Goal: Transaction & Acquisition: Purchase product/service

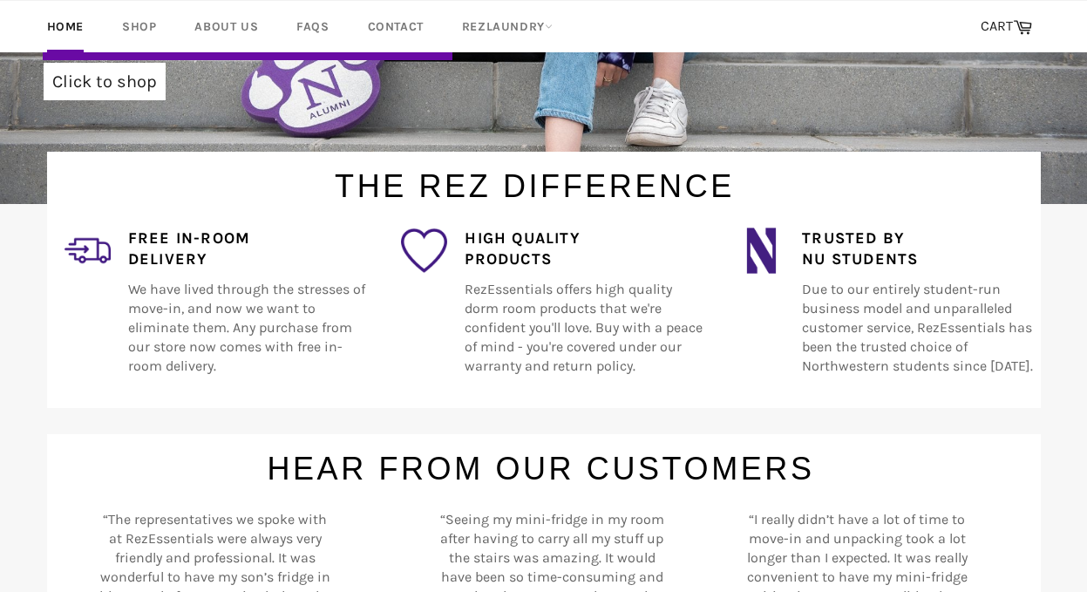
scroll to position [438, 0]
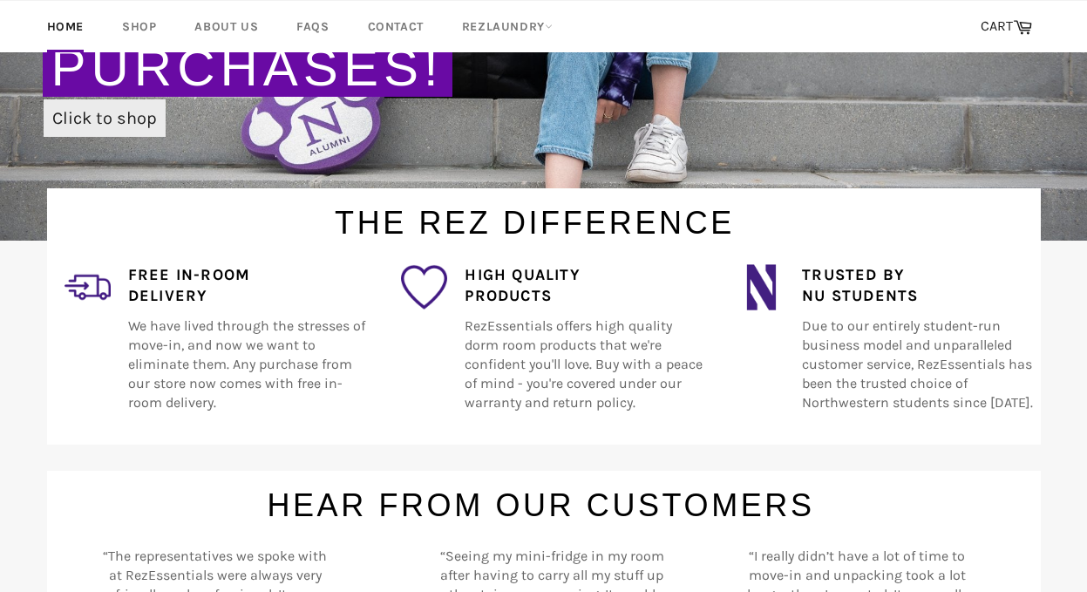
click at [126, 130] on link "Click to shop" at bounding box center [105, 117] width 122 height 37
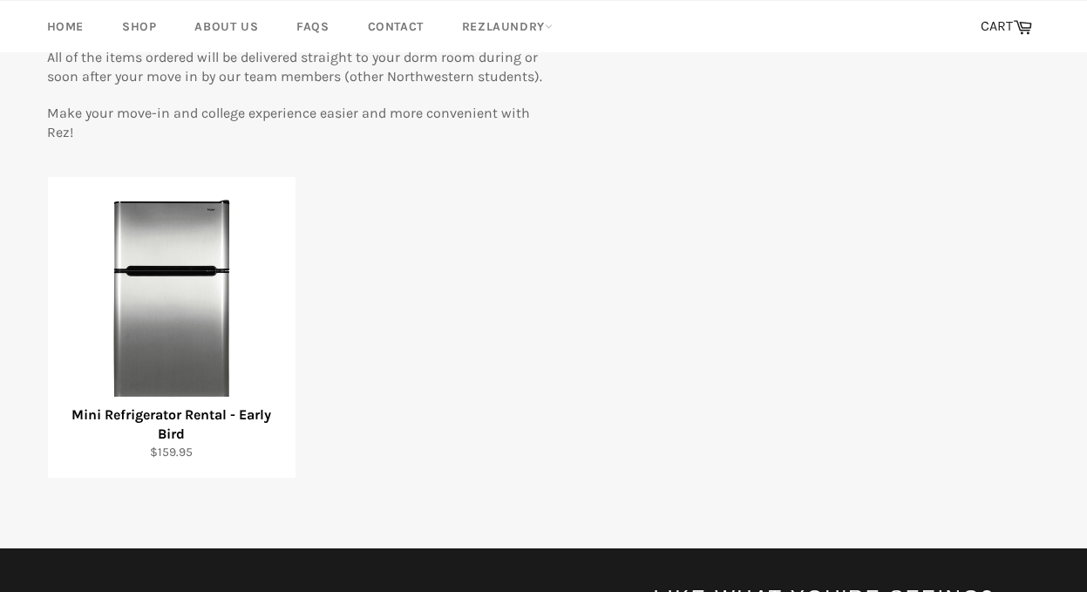
scroll to position [308, 0]
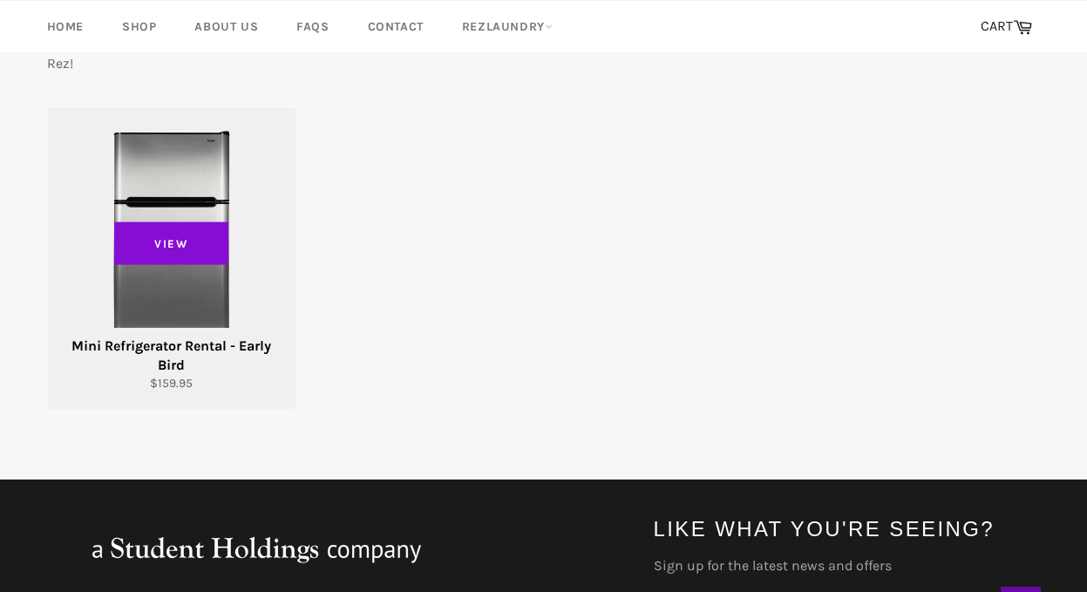
click at [171, 240] on span "View" at bounding box center [171, 243] width 115 height 44
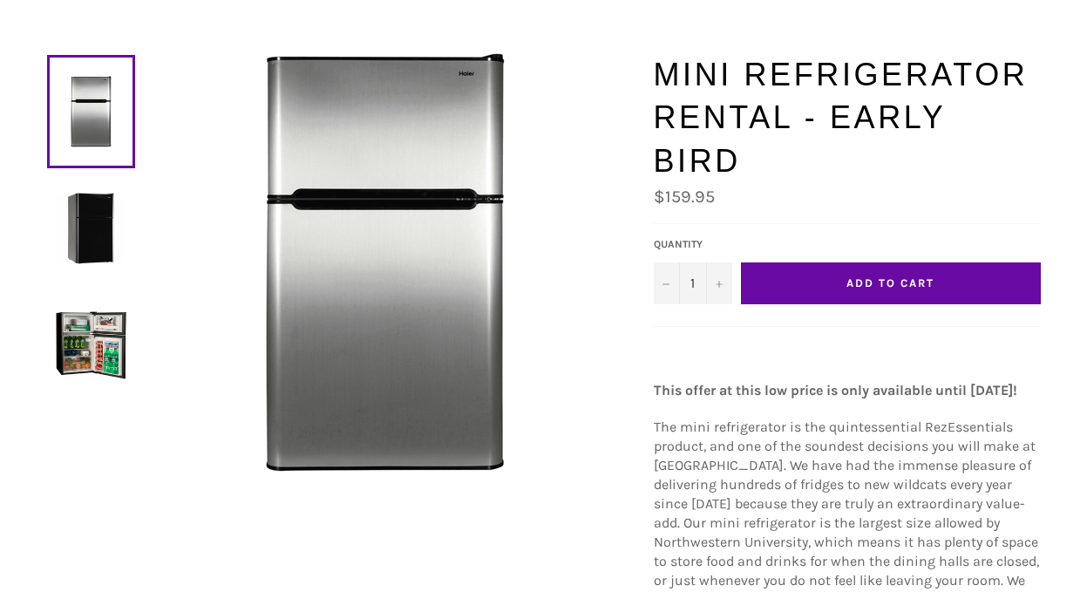
scroll to position [172, 0]
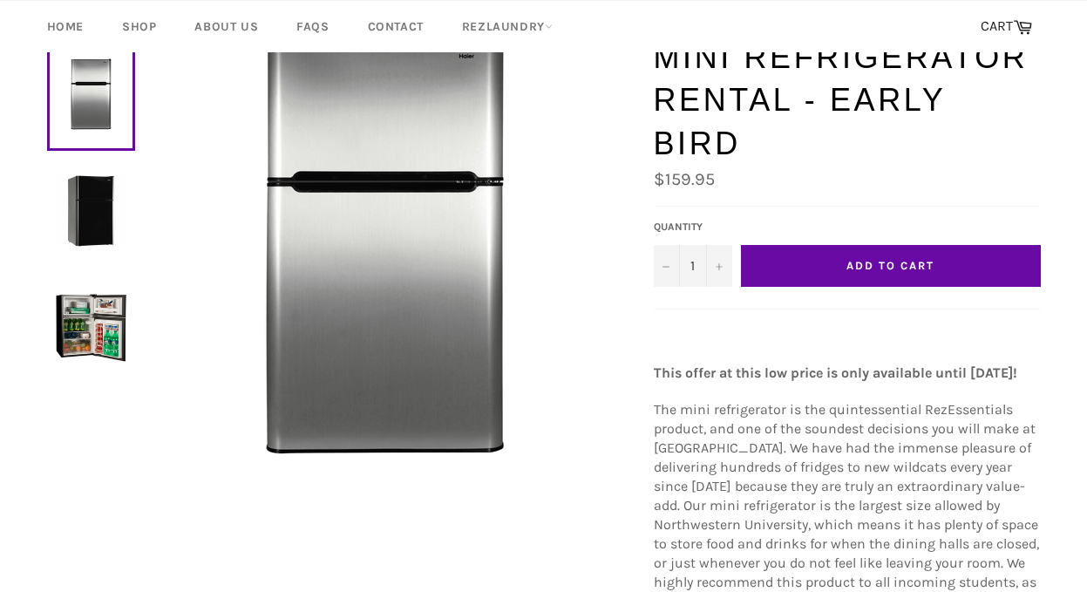
click at [664, 401] on span "The mini refrigerator is the quintessential RezEssentials product, and one of t…" at bounding box center [846, 524] width 385 height 247
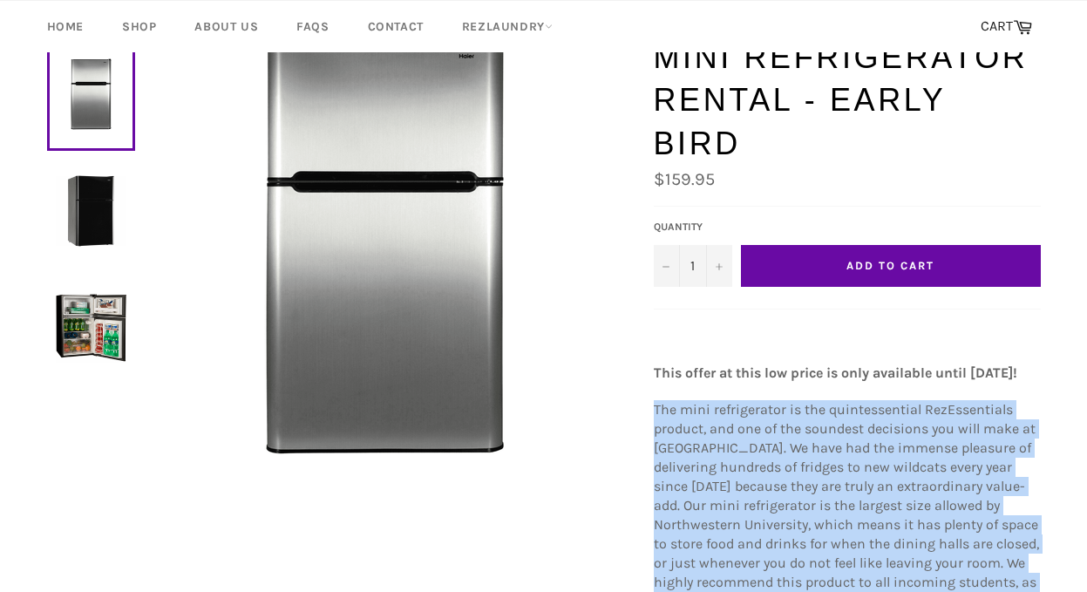
drag, startPoint x: 664, startPoint y: 389, endPoint x: 676, endPoint y: 488, distance: 100.1
click at [676, 488] on span "The mini refrigerator is the quintessential RezEssentials product, and one of t…" at bounding box center [846, 524] width 385 height 247
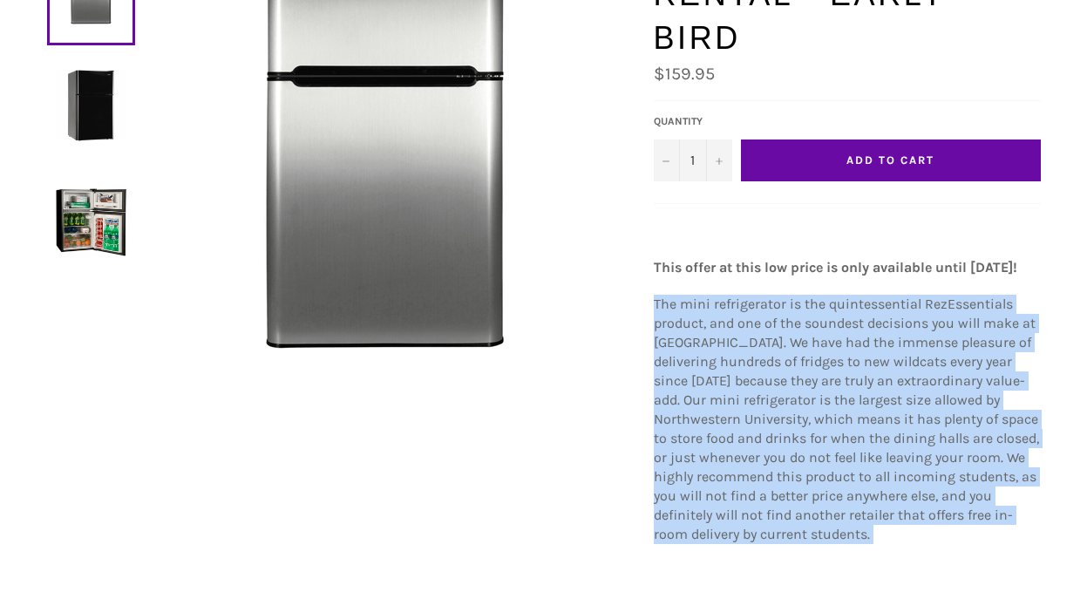
scroll to position [0, 0]
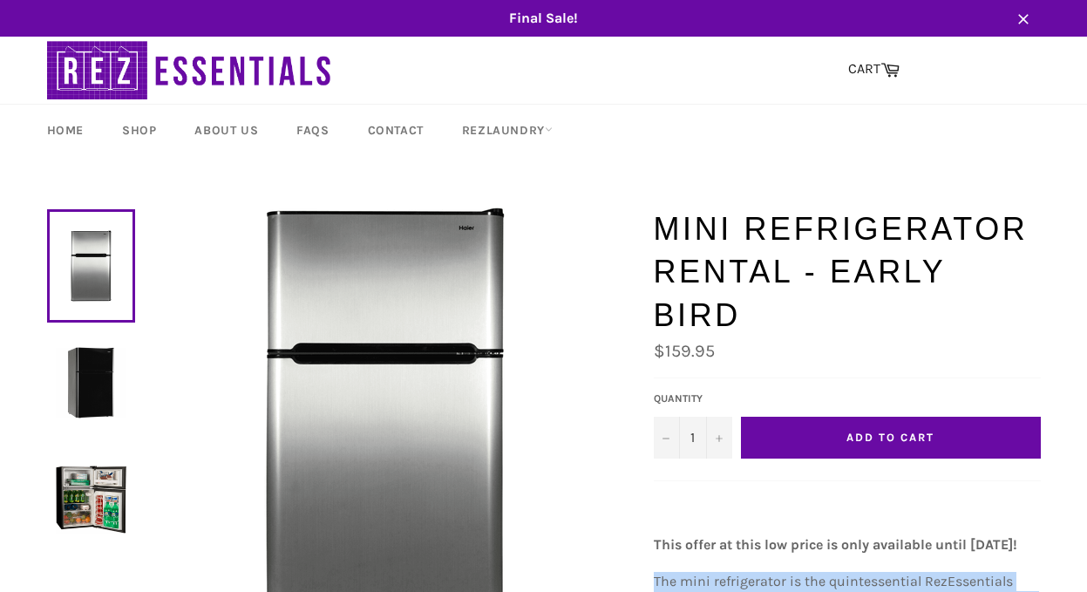
click at [103, 383] on img at bounding box center [91, 382] width 71 height 71
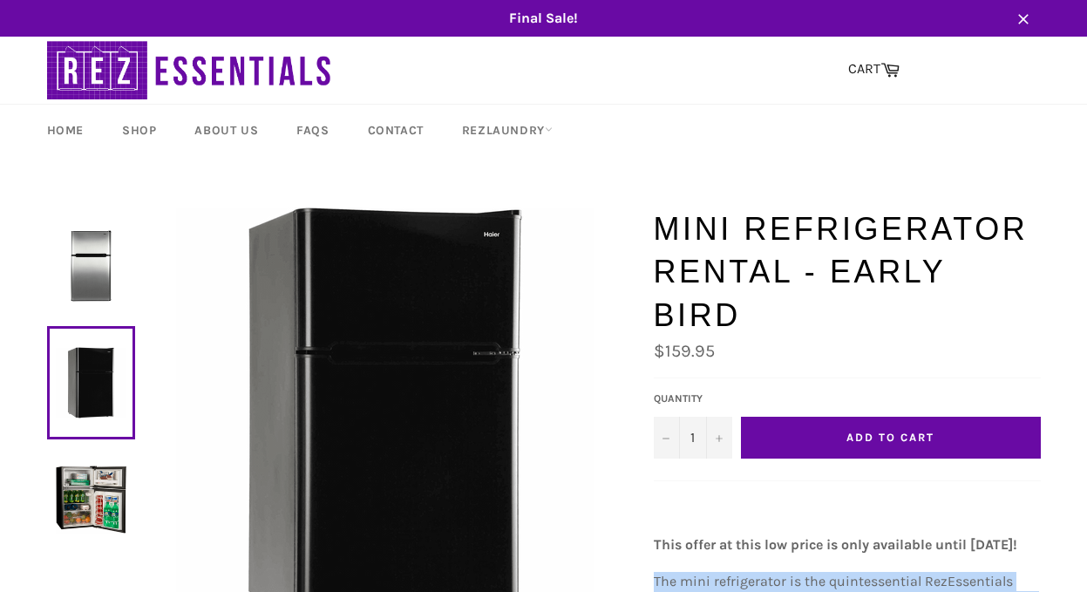
click at [112, 298] on img at bounding box center [91, 265] width 71 height 71
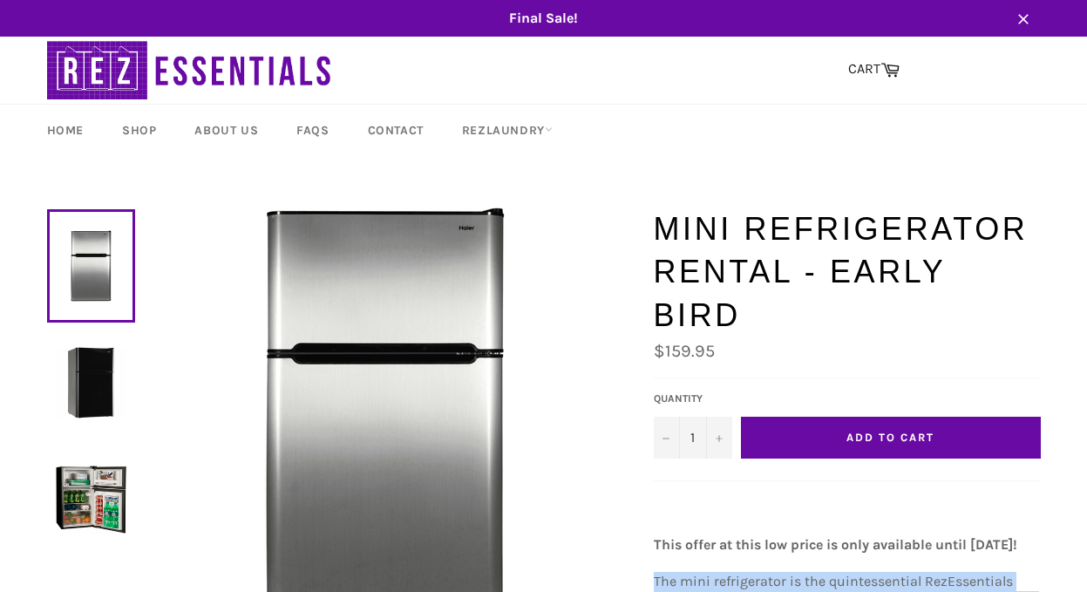
click at [112, 382] on img at bounding box center [91, 382] width 71 height 71
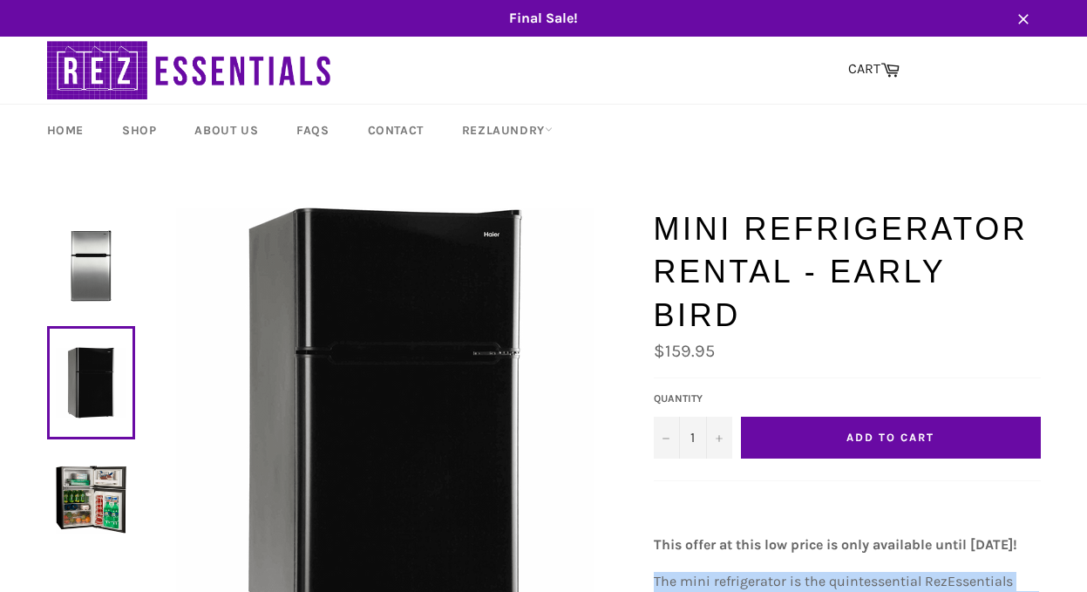
click at [112, 301] on img at bounding box center [91, 265] width 71 height 71
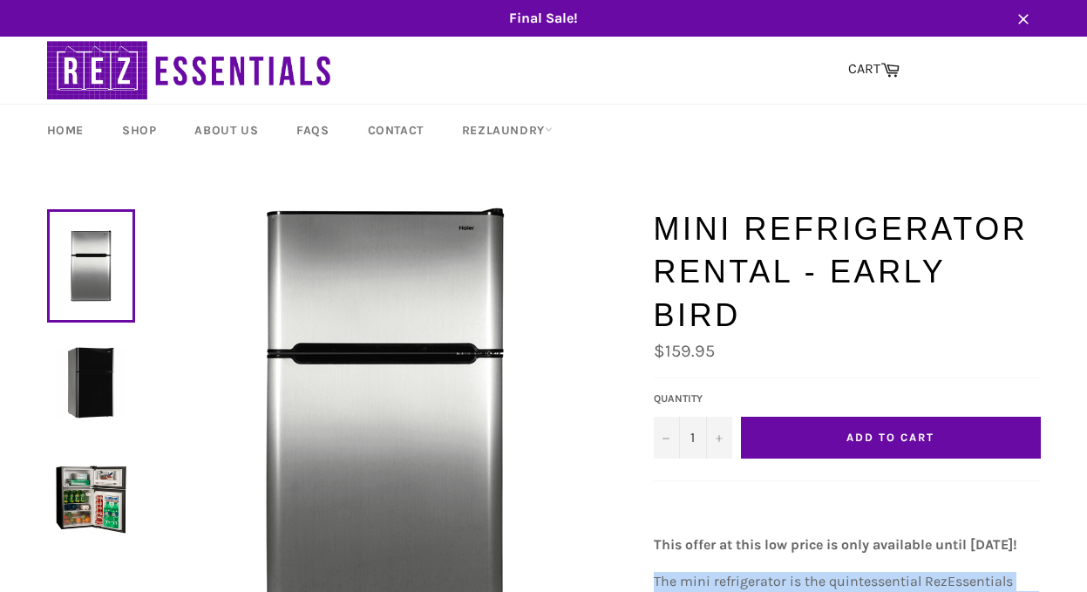
click at [111, 398] on img at bounding box center [91, 382] width 71 height 71
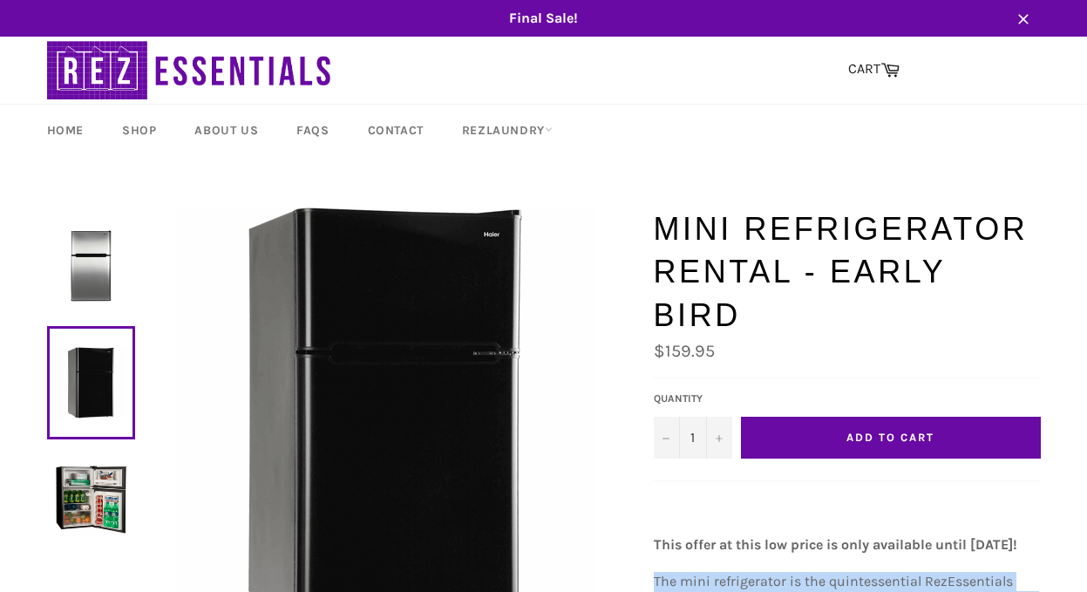
click at [99, 540] on link at bounding box center [91, 499] width 88 height 113
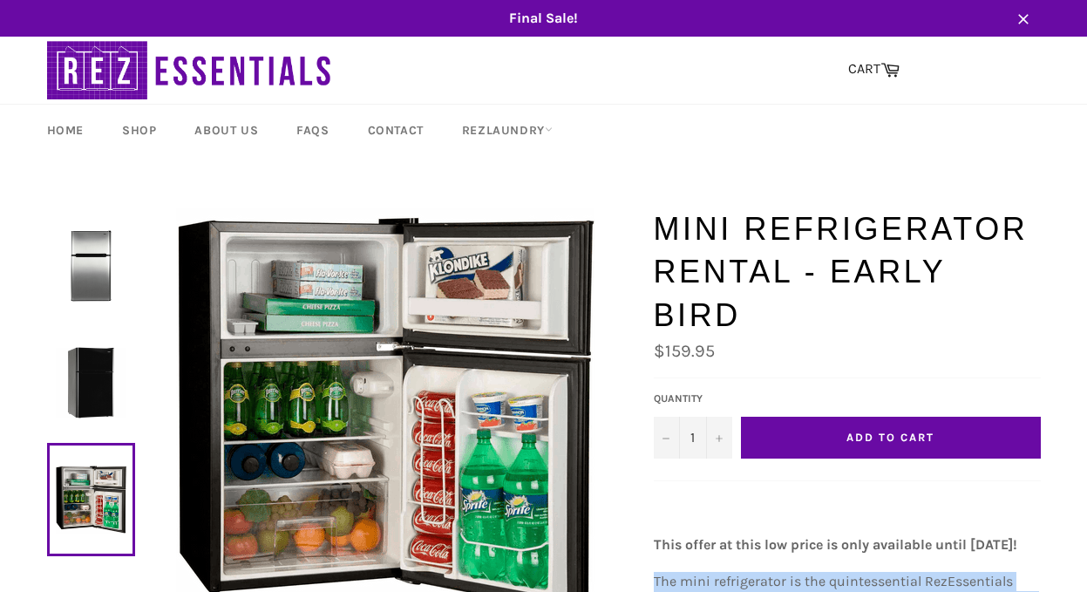
click at [118, 403] on img at bounding box center [91, 382] width 71 height 71
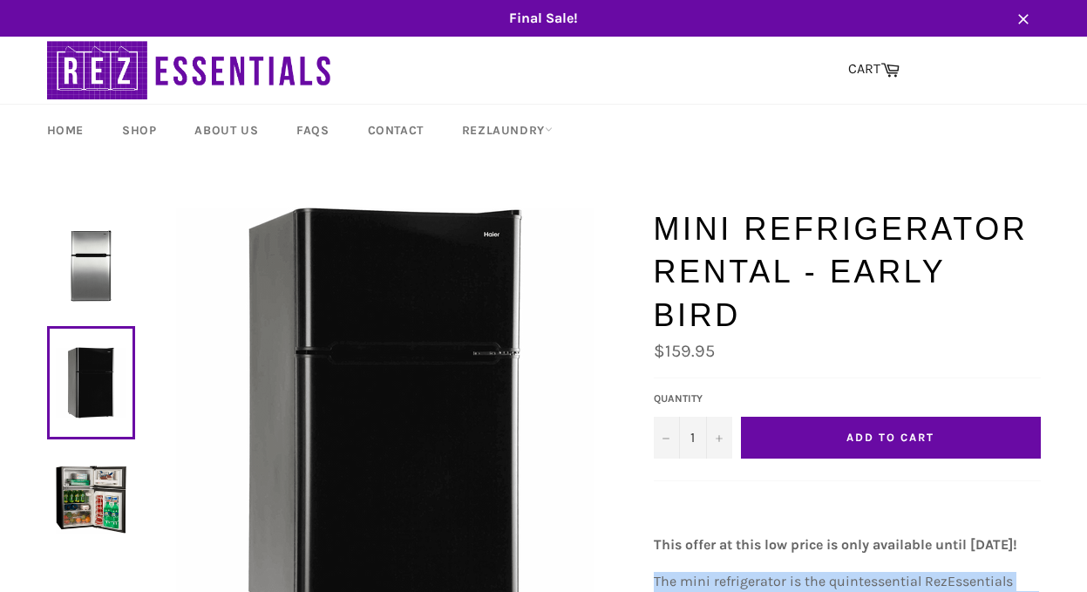
click at [112, 242] on img at bounding box center [91, 265] width 71 height 71
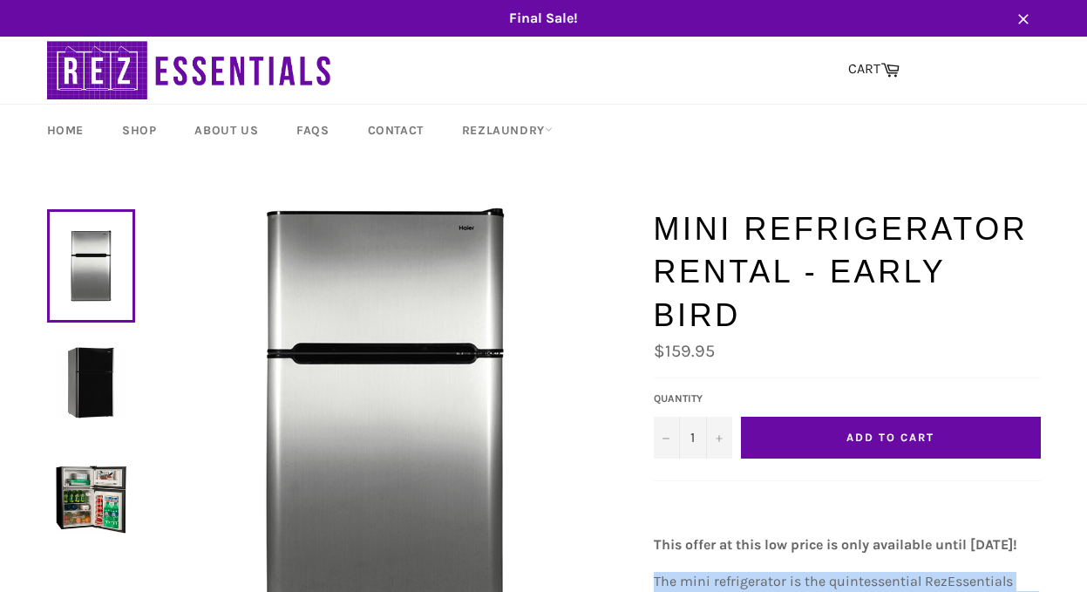
click at [105, 431] on link at bounding box center [91, 382] width 88 height 113
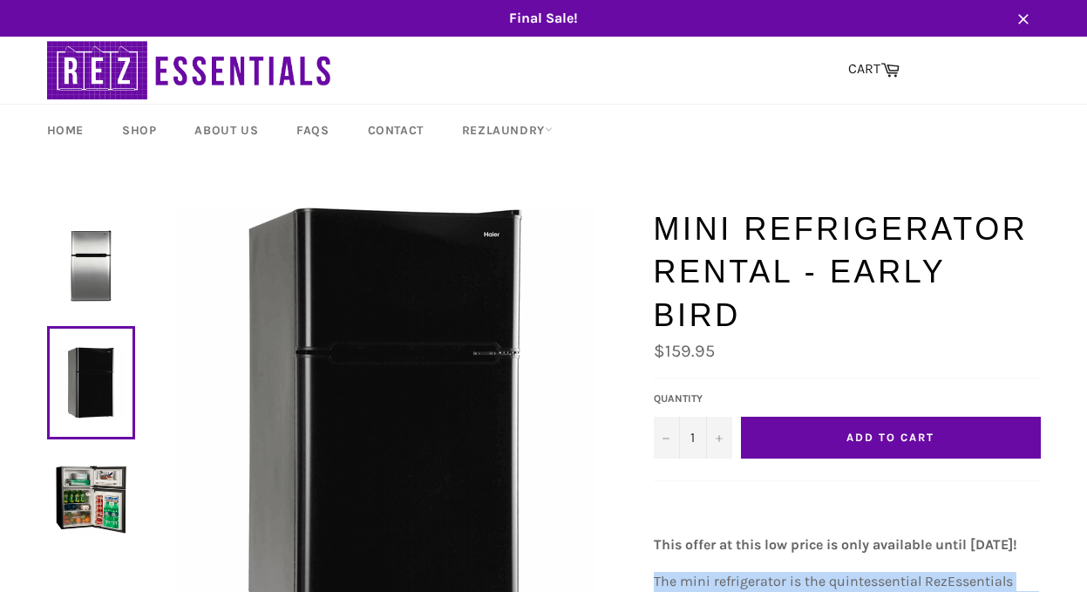
click at [105, 506] on img at bounding box center [91, 499] width 71 height 71
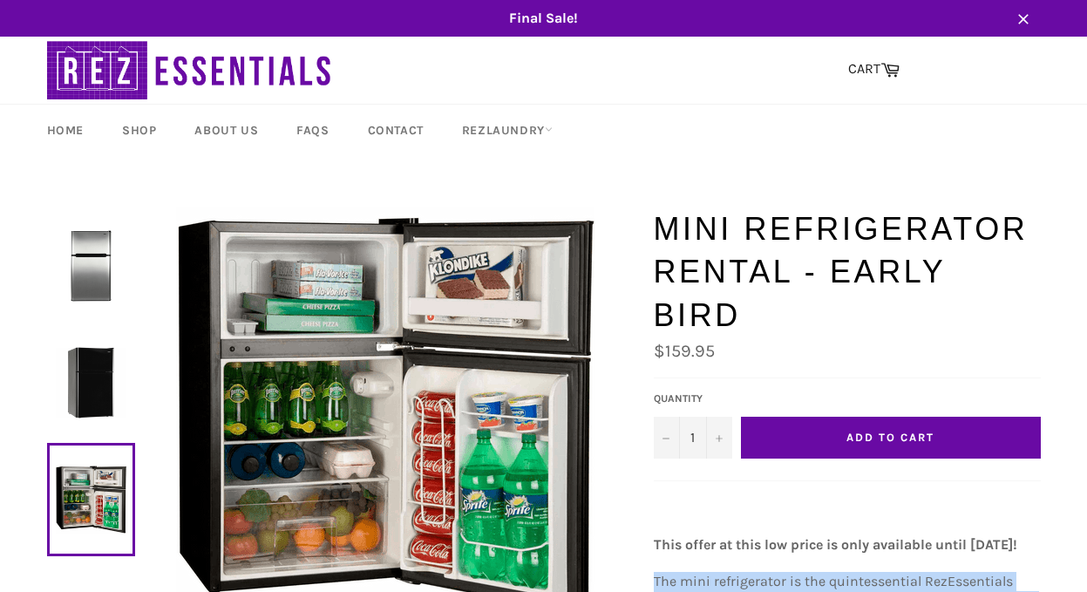
click at [105, 361] on img at bounding box center [91, 382] width 71 height 71
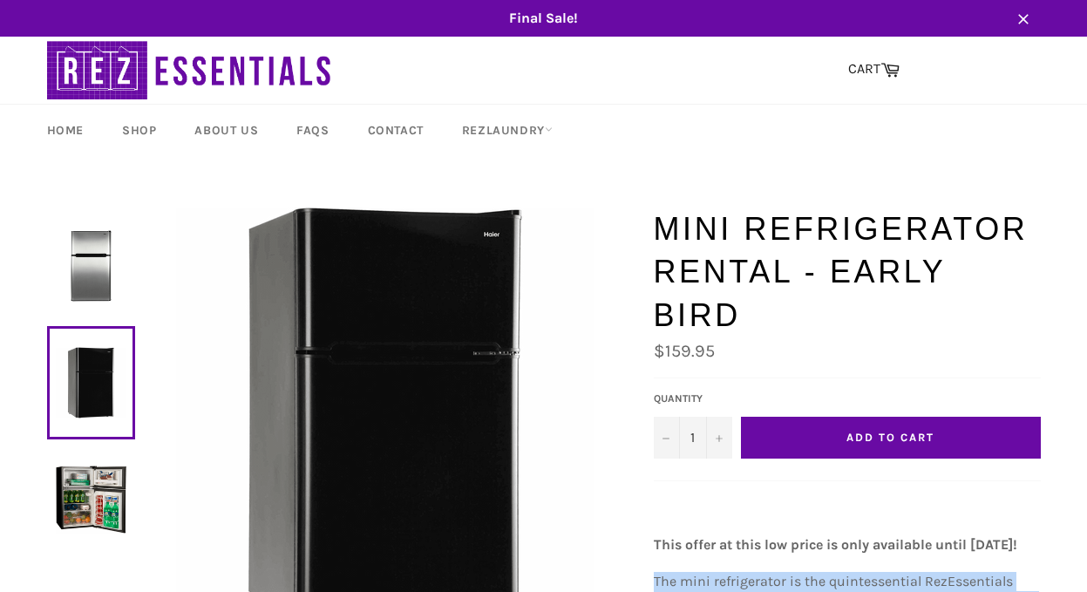
click at [105, 275] on img at bounding box center [91, 265] width 71 height 71
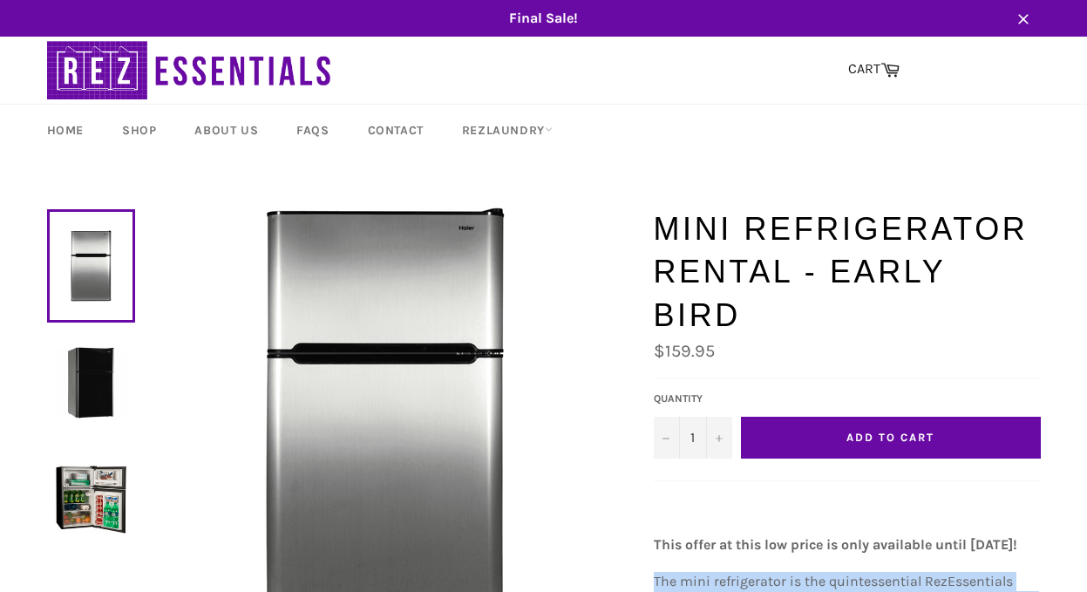
click at [99, 480] on img at bounding box center [91, 499] width 71 height 71
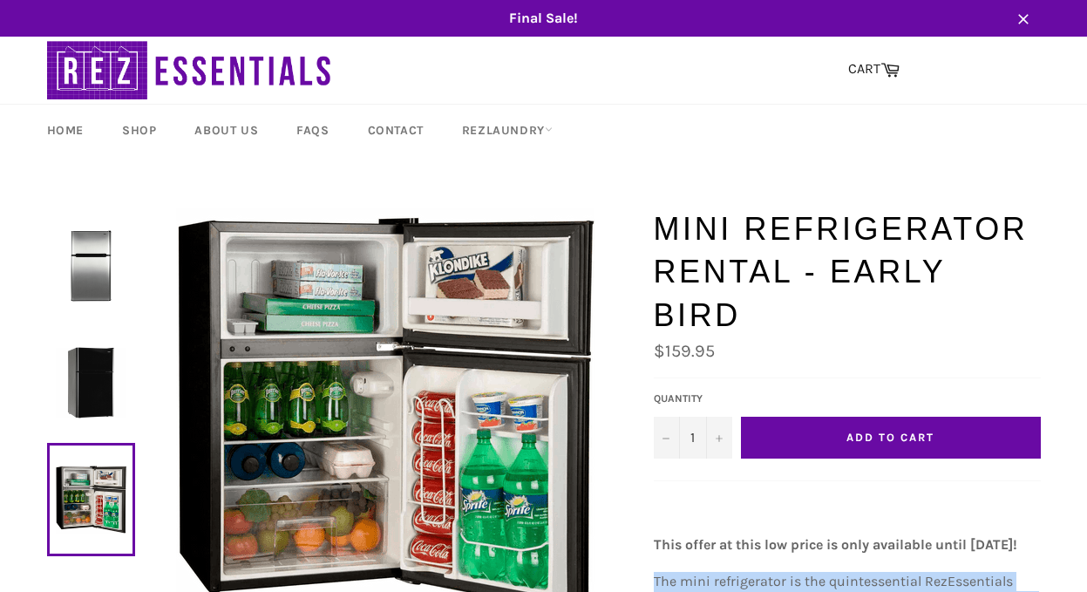
click at [99, 527] on link at bounding box center [91, 499] width 88 height 113
click at [753, 417] on button "Add to Cart" at bounding box center [891, 438] width 300 height 42
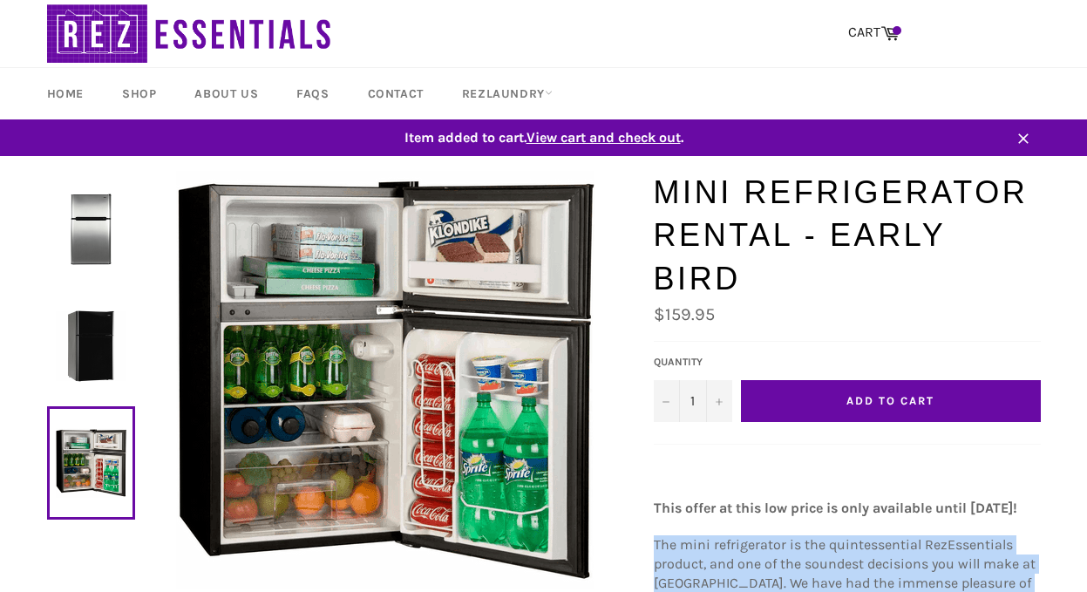
click at [669, 137] on span "View cart and check out" at bounding box center [603, 137] width 154 height 17
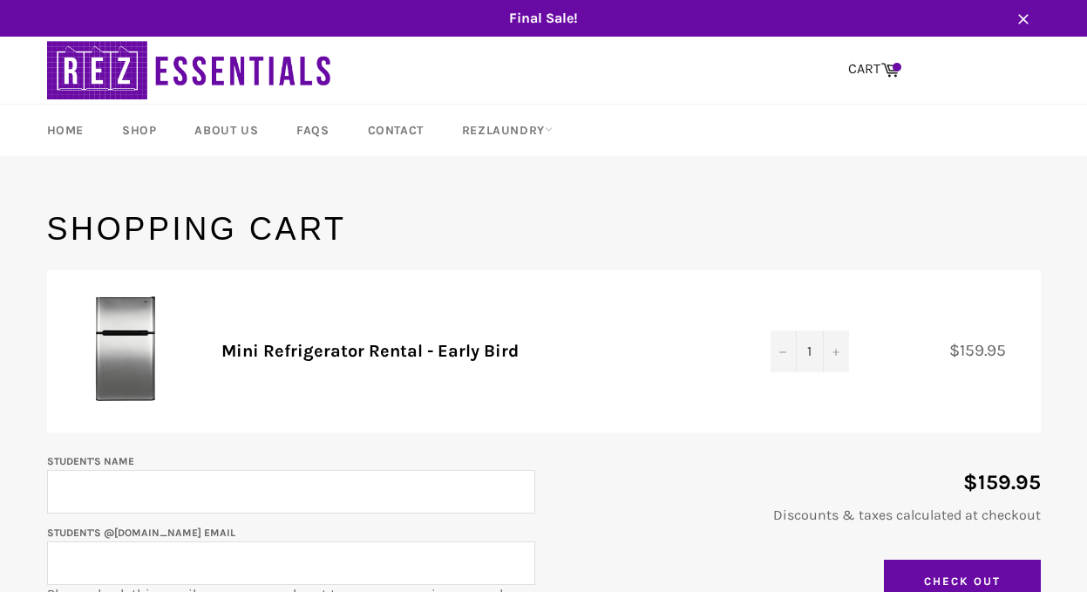
click at [178, 500] on input "Student's Name" at bounding box center [291, 492] width 488 height 44
type input "Lindsey Evans"
type input "lindseypeyton11@gmail.com"
click at [99, 560] on input "lindseypeyton11@gmail.com" at bounding box center [291, 563] width 488 height 44
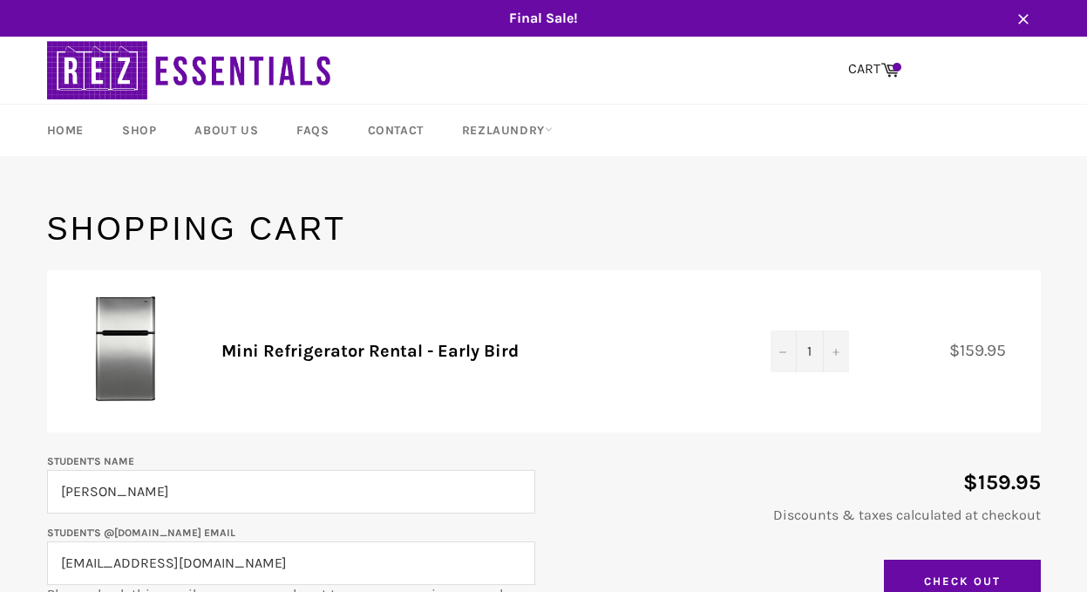
click at [99, 560] on input "lindseypeyton11@gmail.com" at bounding box center [291, 563] width 488 height 44
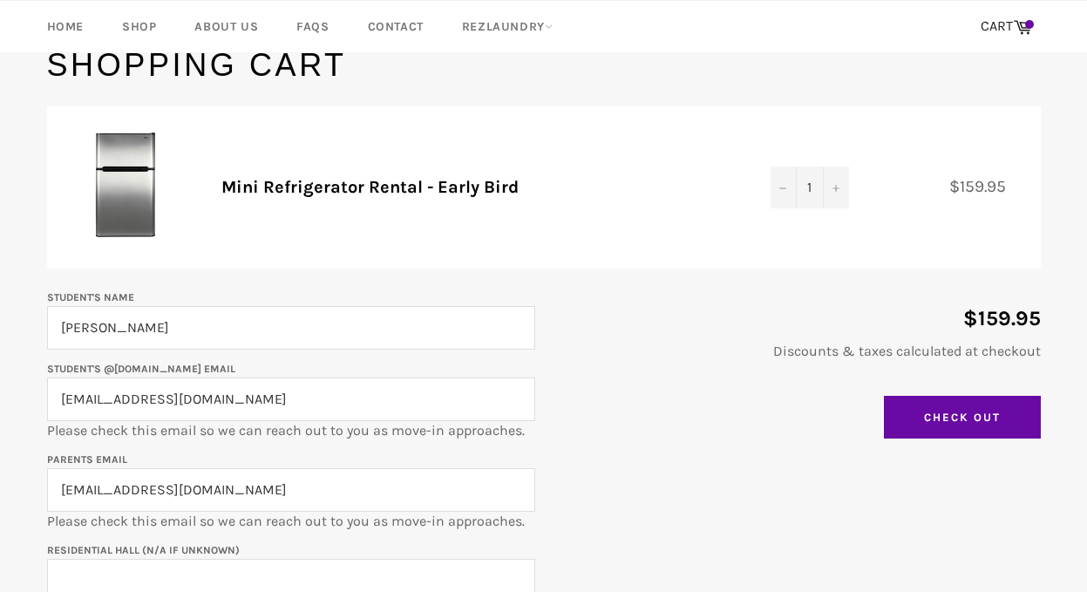
scroll to position [186, 0]
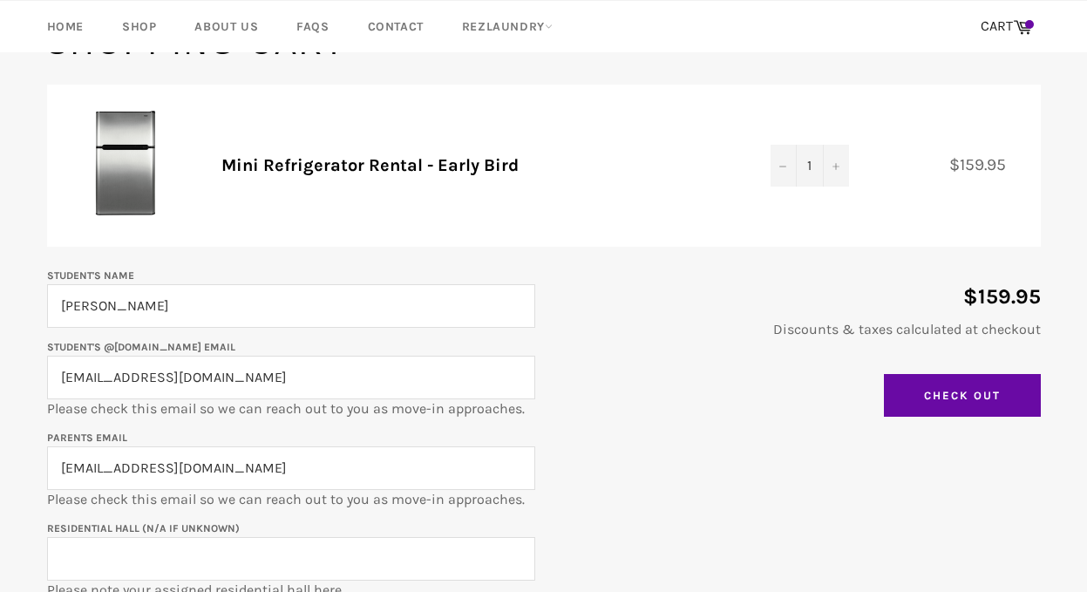
type input "[EMAIL_ADDRESS][DOMAIN_NAME]"
click at [152, 467] on input "lindseypeyton11@gmail.com" at bounding box center [291, 468] width 488 height 44
click at [122, 472] on input "lindseypeyton11@gmail.com" at bounding box center [291, 468] width 488 height 44
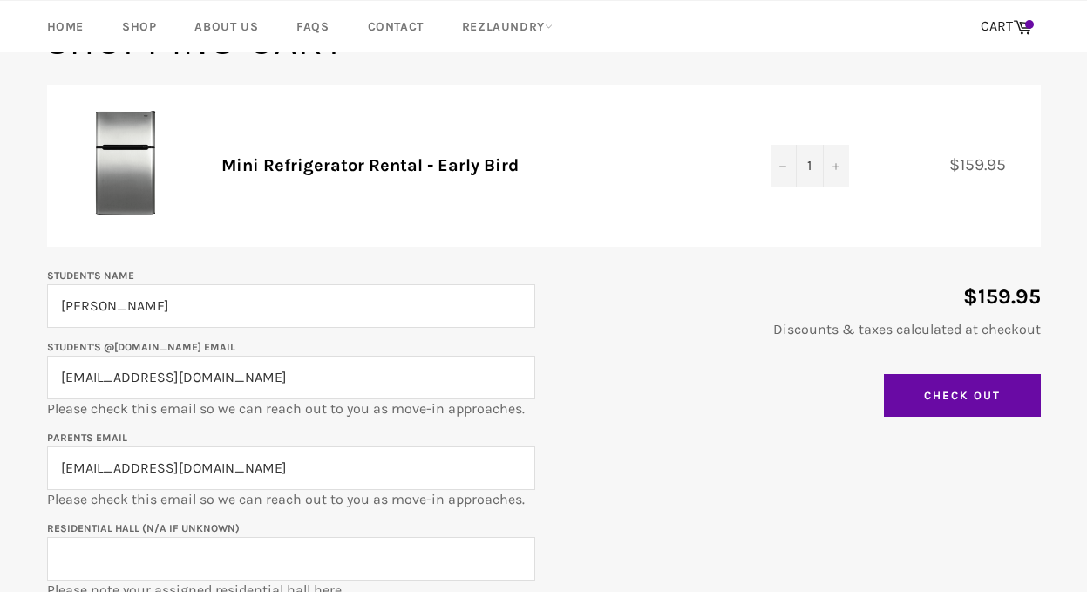
type input "[EMAIL_ADDRESS][DOMAIN_NAME]"
click at [180, 561] on input "Residential Hall (N/A if unknown)" at bounding box center [291, 559] width 488 height 44
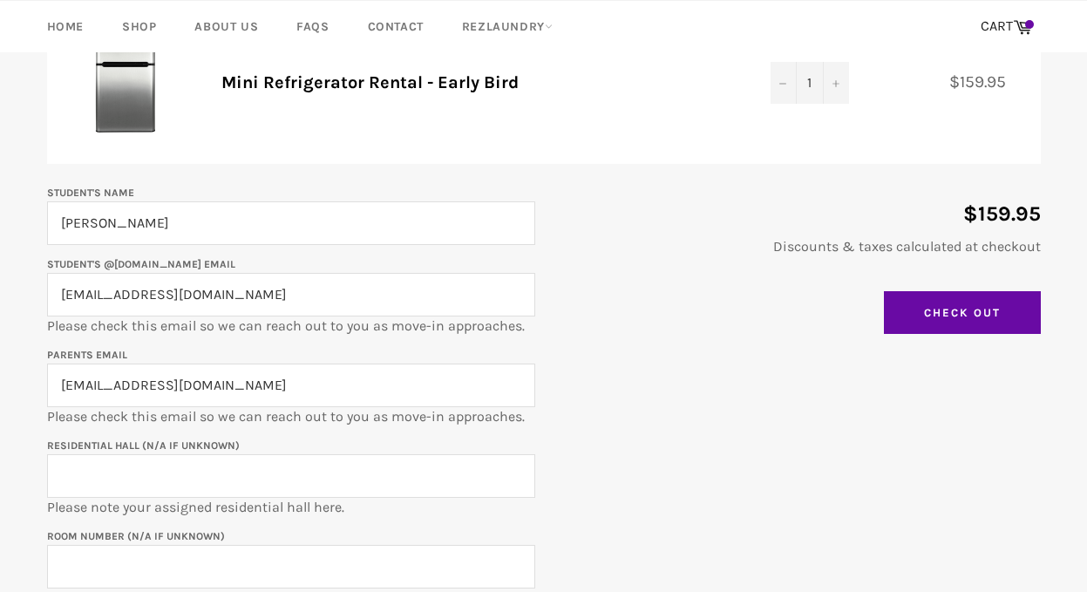
scroll to position [272, 0]
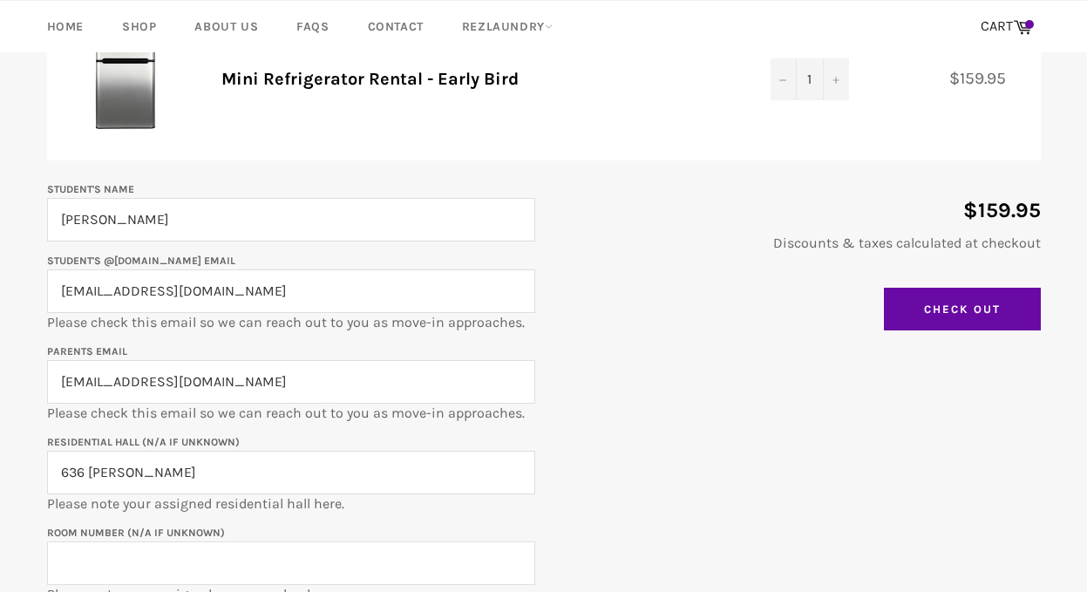
type input "636 [PERSON_NAME]"
click at [264, 546] on input "Room Number (N/A if unknown)" at bounding box center [291, 563] width 488 height 44
paste input "636-0308b"
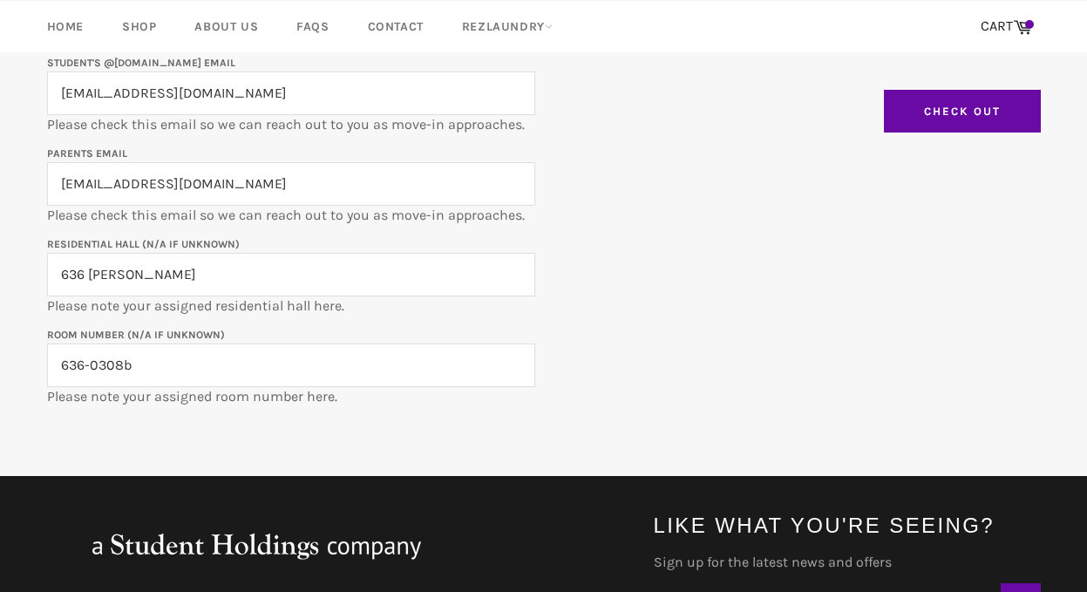
scroll to position [477, 0]
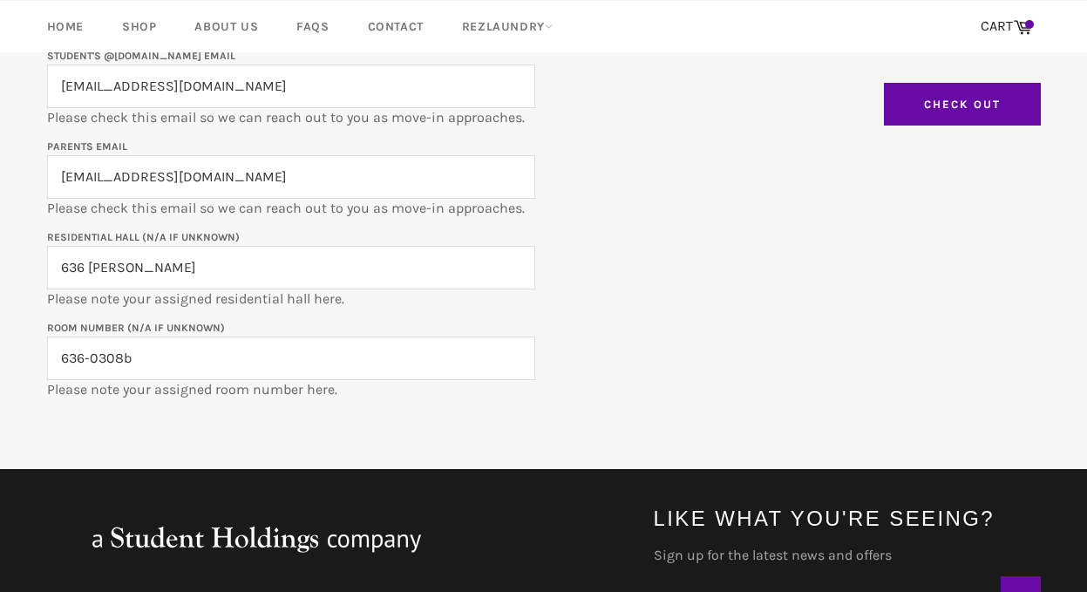
type input "636-0308b"
click at [852, 282] on div "Student's Name Lindsey Evans Student's @u.northwestern.edu email Lindseyevans20…" at bounding box center [535, 186] width 1011 height 425
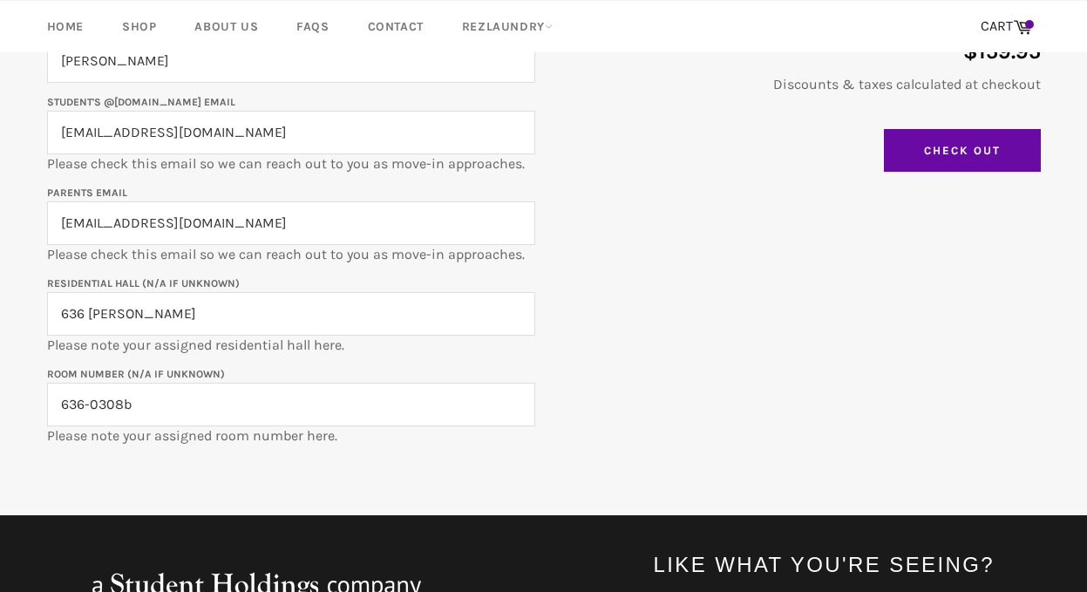
scroll to position [404, 0]
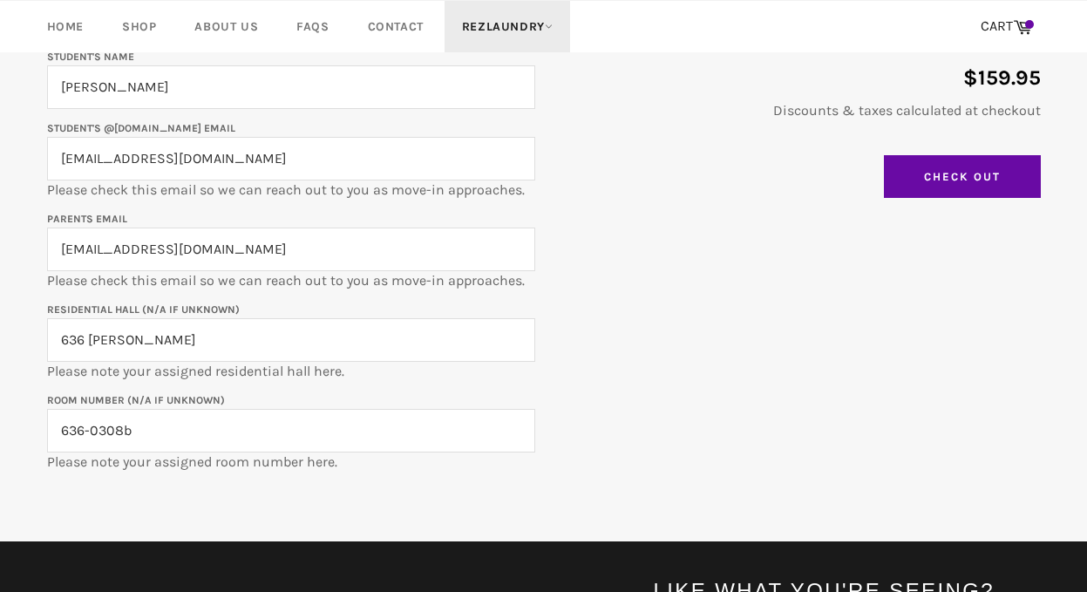
click at [500, 23] on link "RezLaundry" at bounding box center [508, 26] width 126 height 51
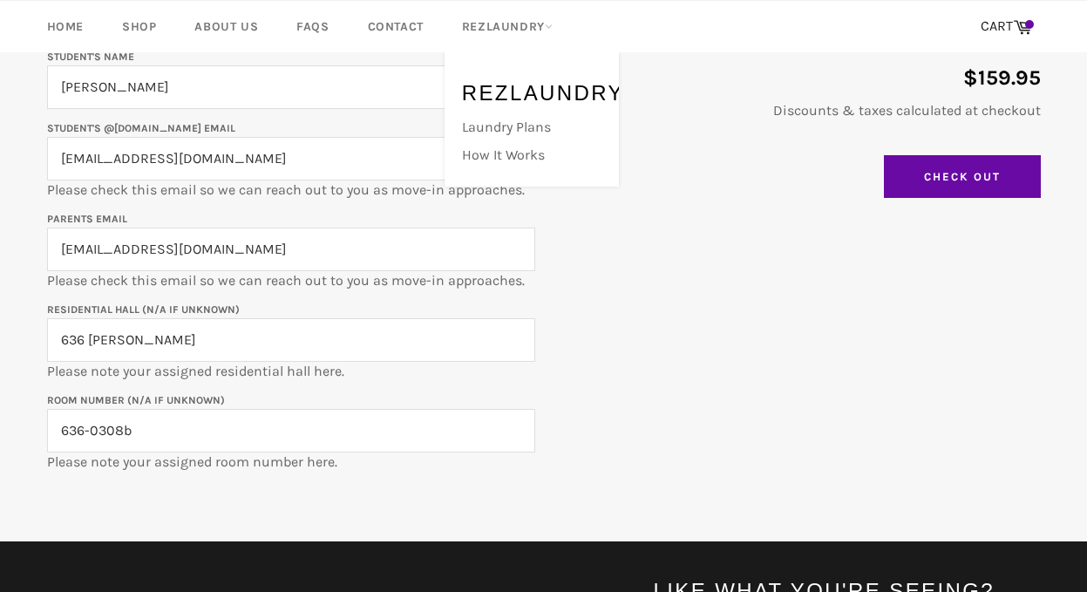
click at [707, 156] on div "$159.95 Discounts & taxes calculated at checkout Update Cart Check Out" at bounding box center [788, 126] width 506 height 161
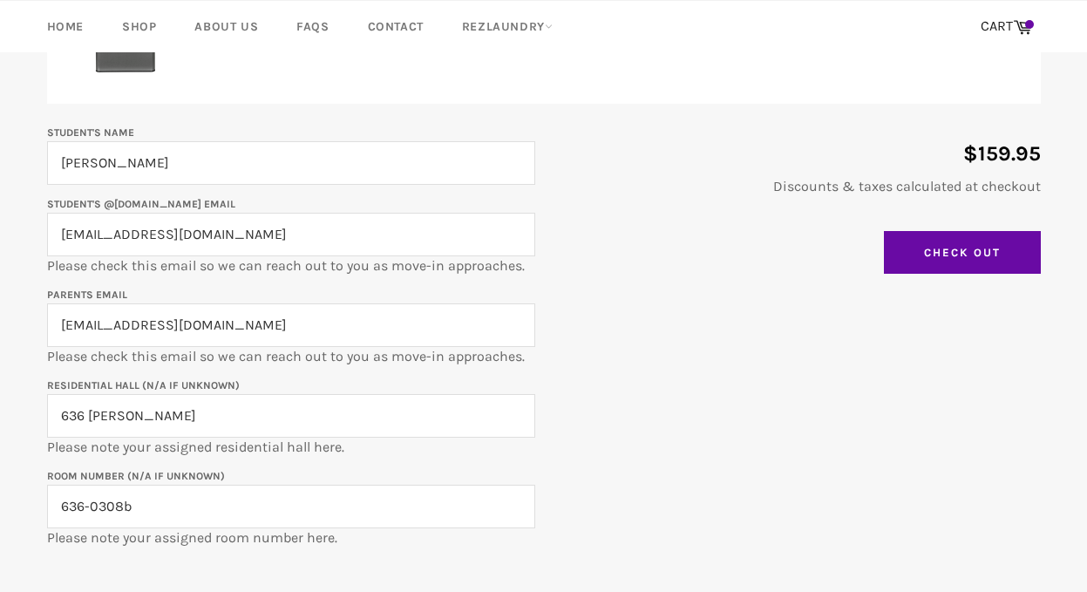
scroll to position [328, 0]
click at [314, 32] on link "FAQs" at bounding box center [312, 26] width 67 height 51
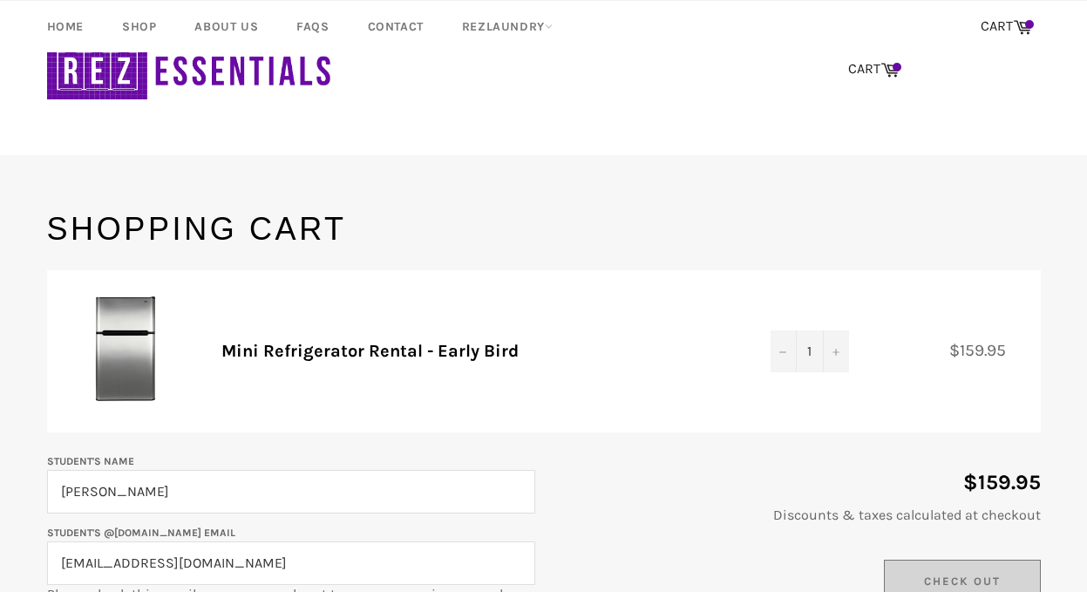
scroll to position [328, 0]
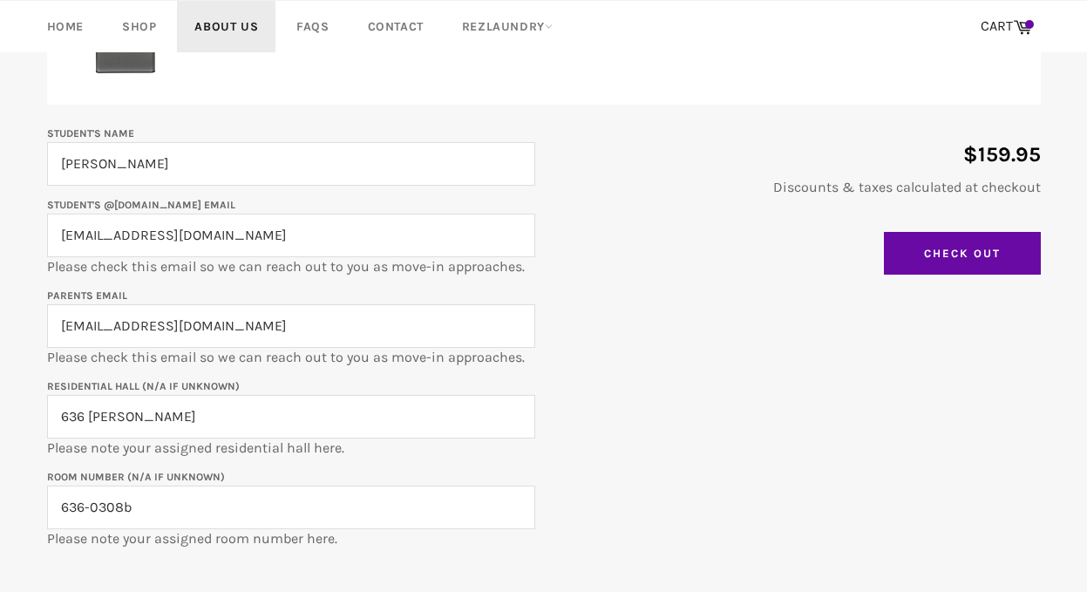
click at [260, 35] on link "About Us" at bounding box center [226, 26] width 98 height 51
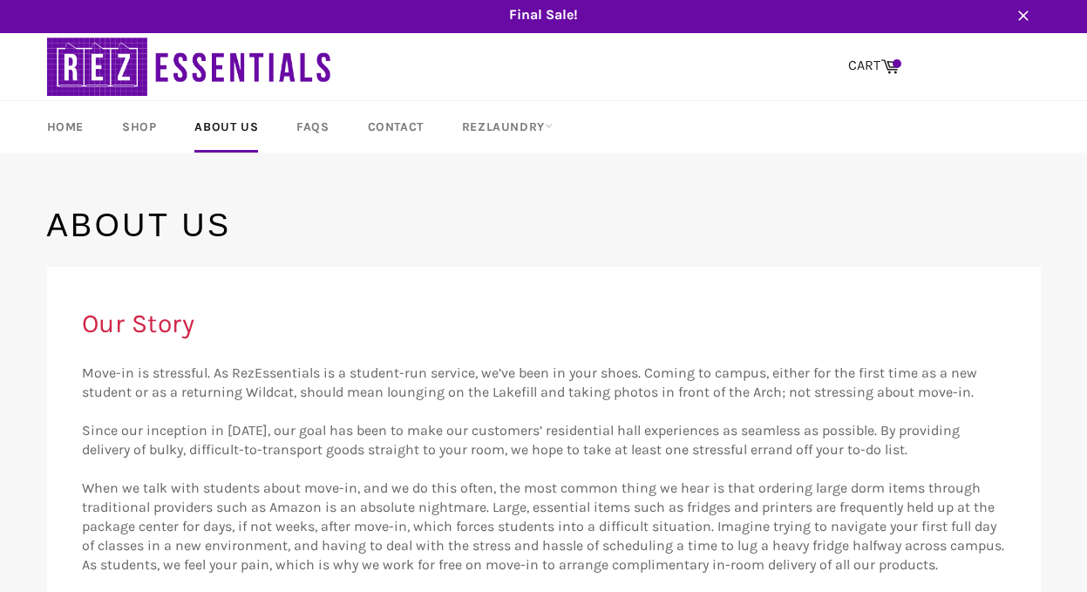
scroll to position [1, 0]
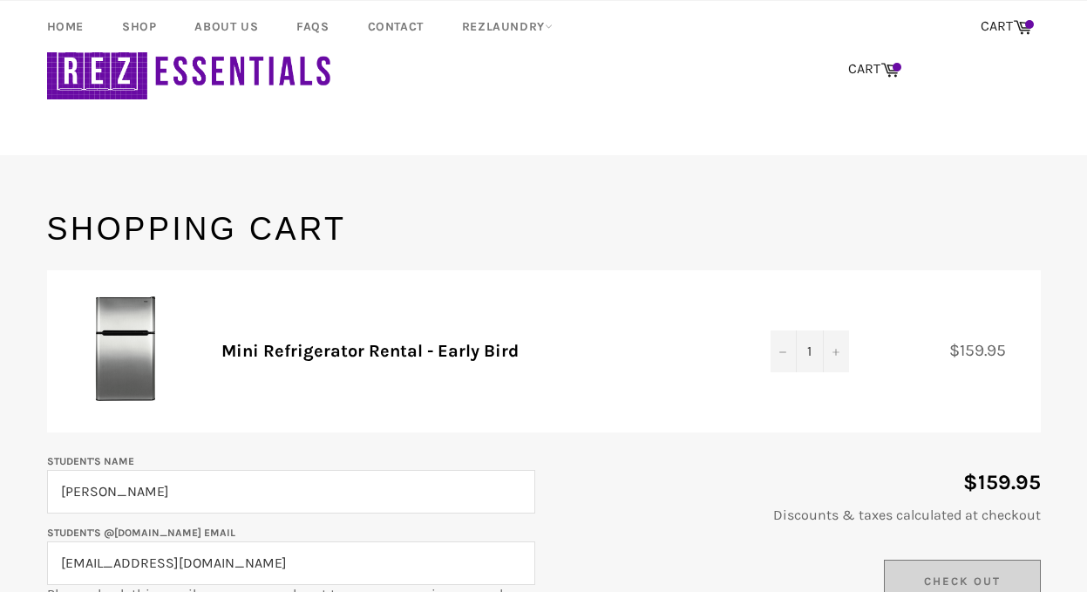
scroll to position [328, 0]
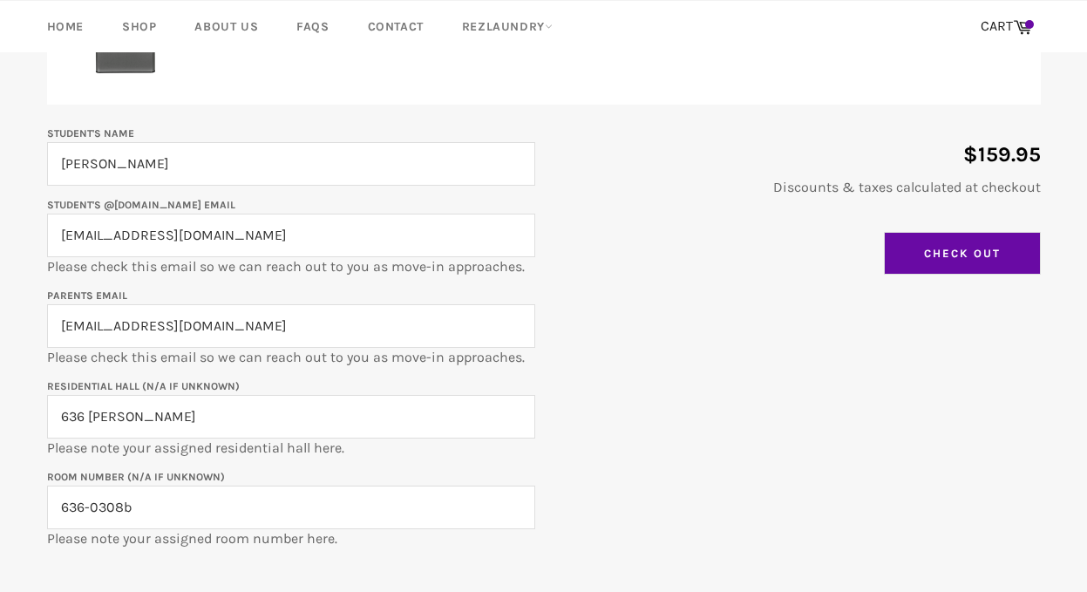
click at [892, 260] on input "Check Out" at bounding box center [962, 254] width 157 height 44
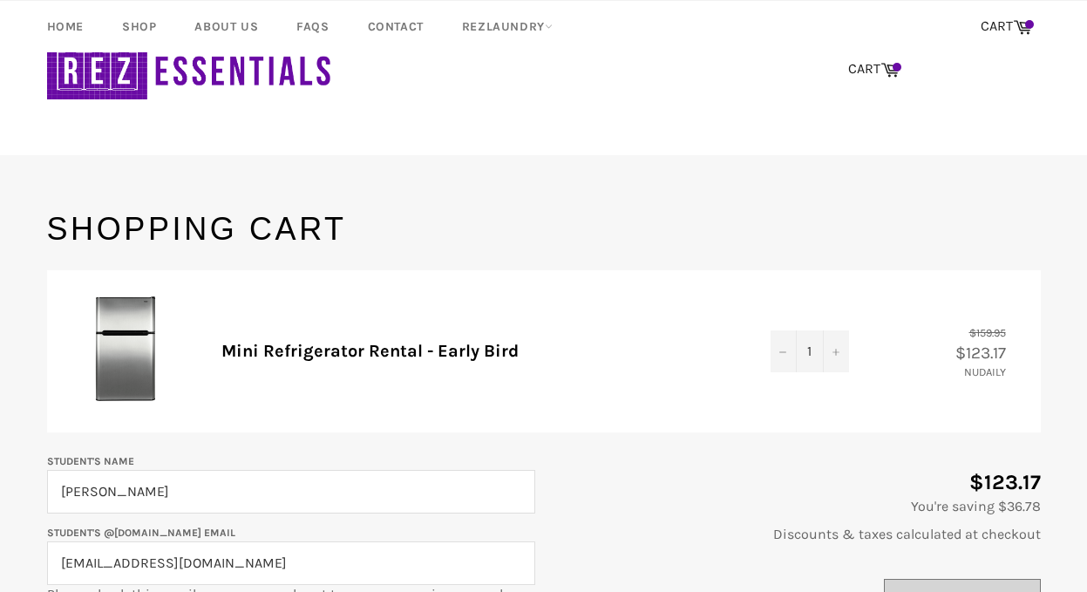
scroll to position [328, 0]
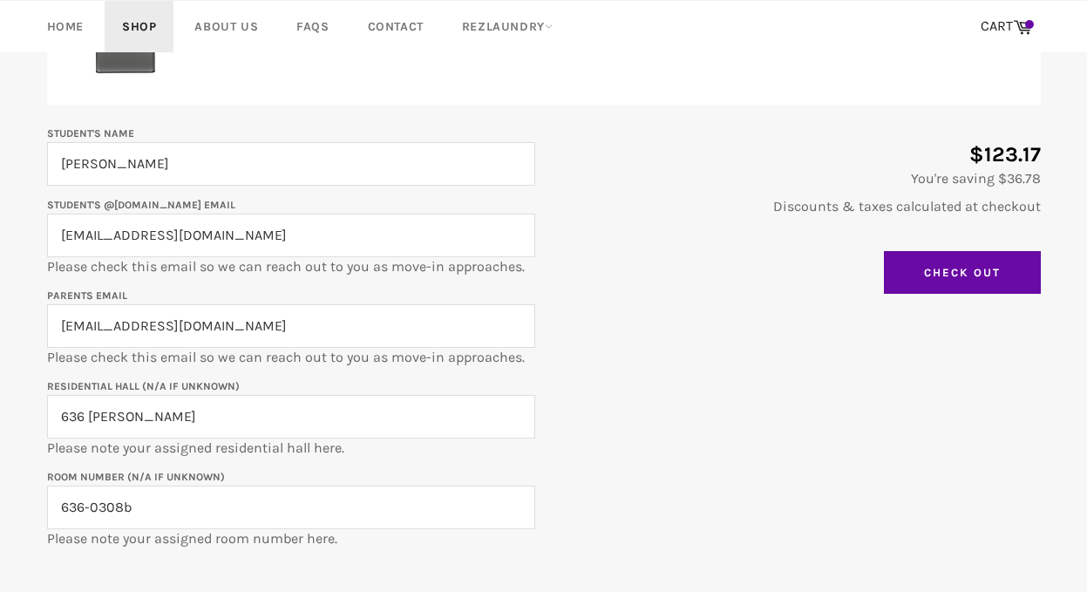
click at [128, 32] on link "Shop" at bounding box center [139, 26] width 69 height 51
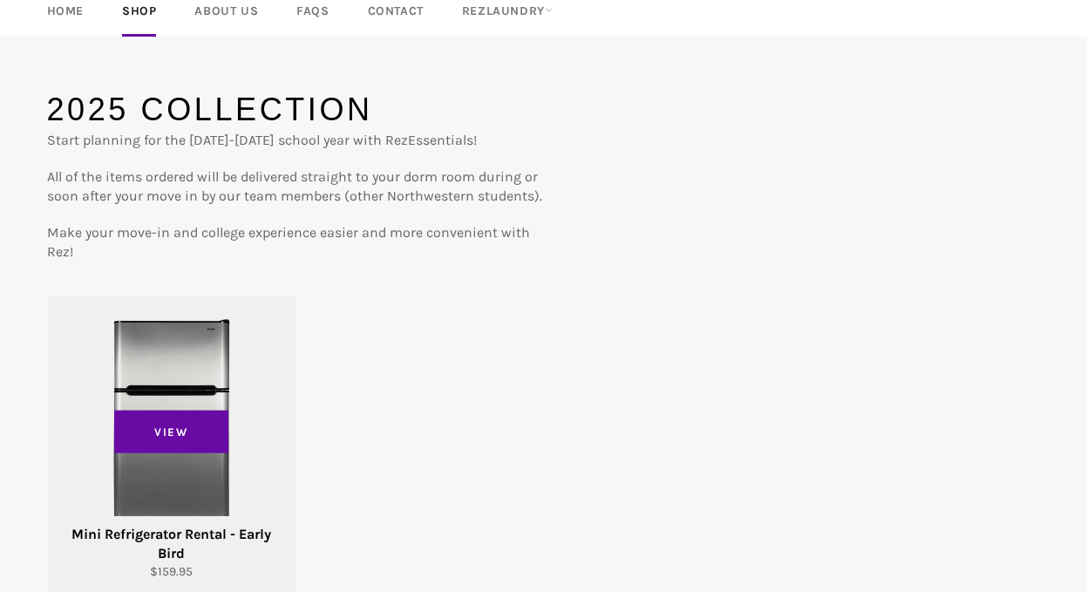
scroll to position [231, 0]
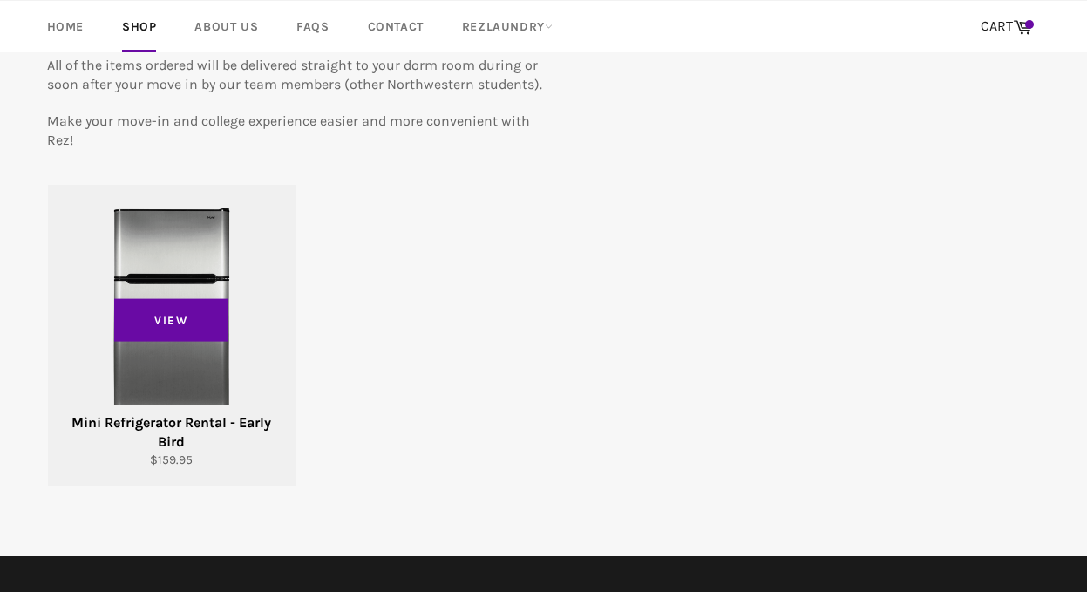
click at [212, 239] on div "View" at bounding box center [172, 335] width 248 height 301
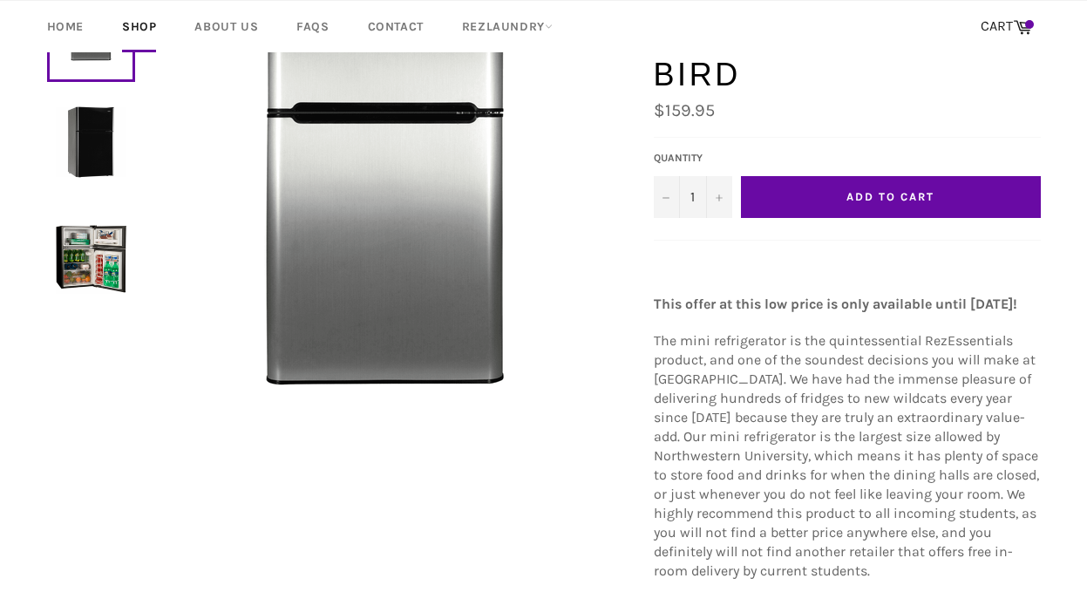
scroll to position [159, 0]
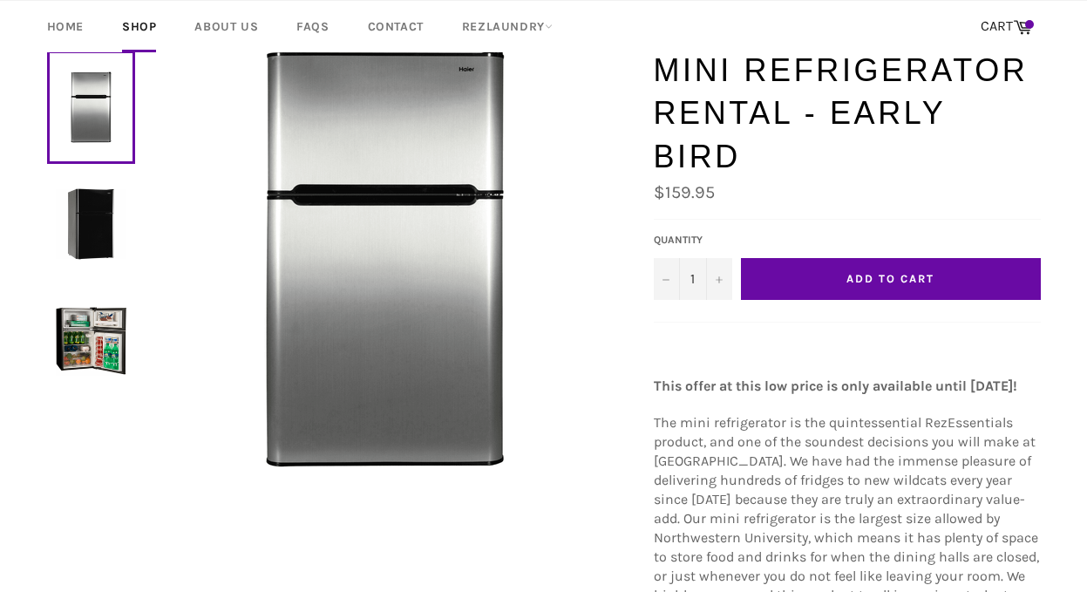
click at [100, 224] on img at bounding box center [91, 223] width 71 height 71
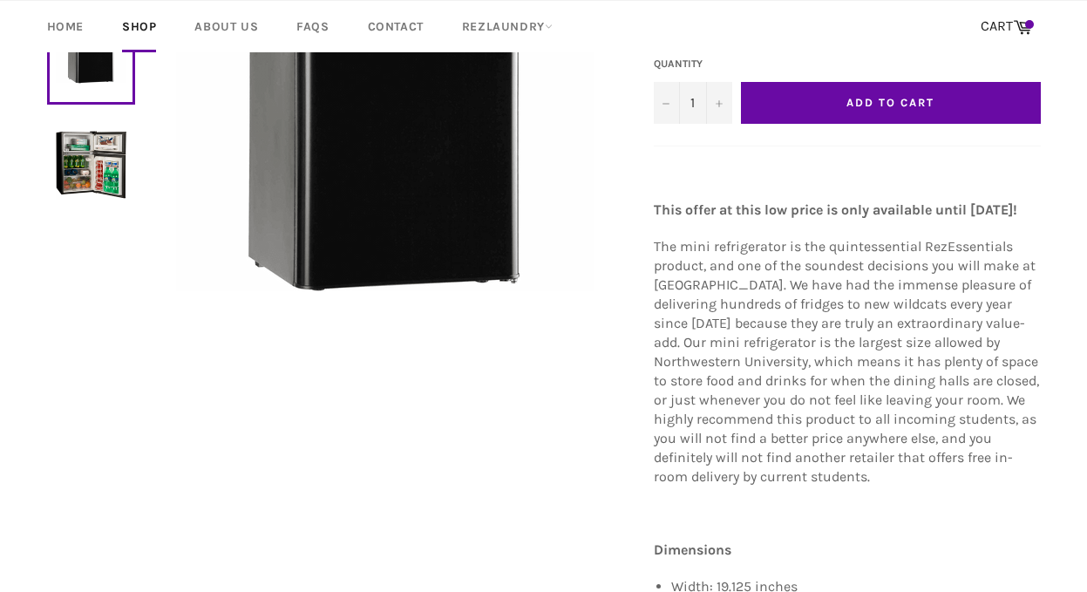
scroll to position [210, 0]
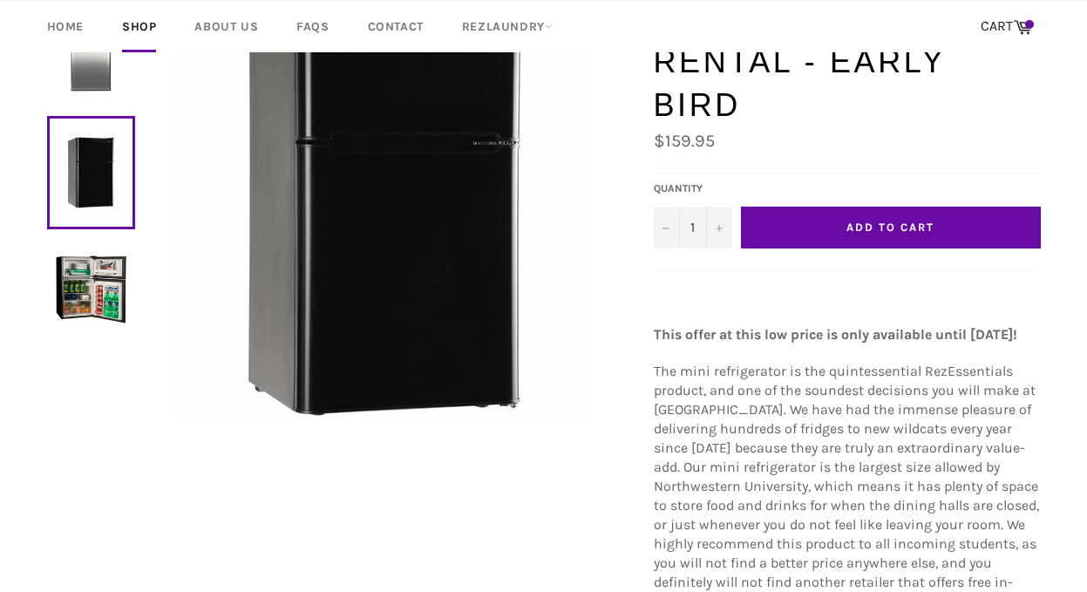
click at [112, 303] on img at bounding box center [91, 289] width 71 height 71
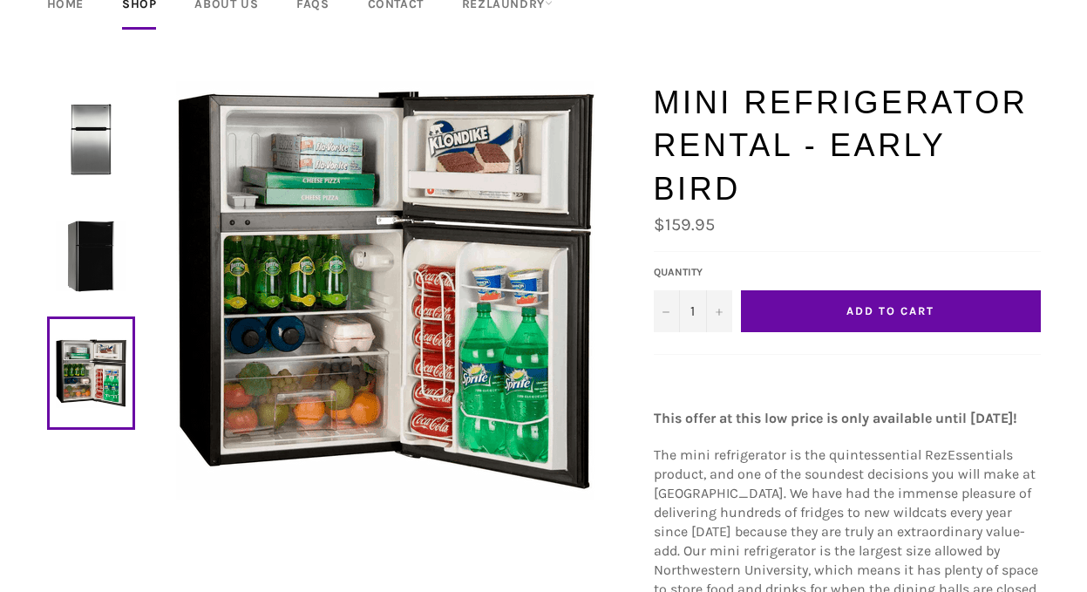
scroll to position [112, 0]
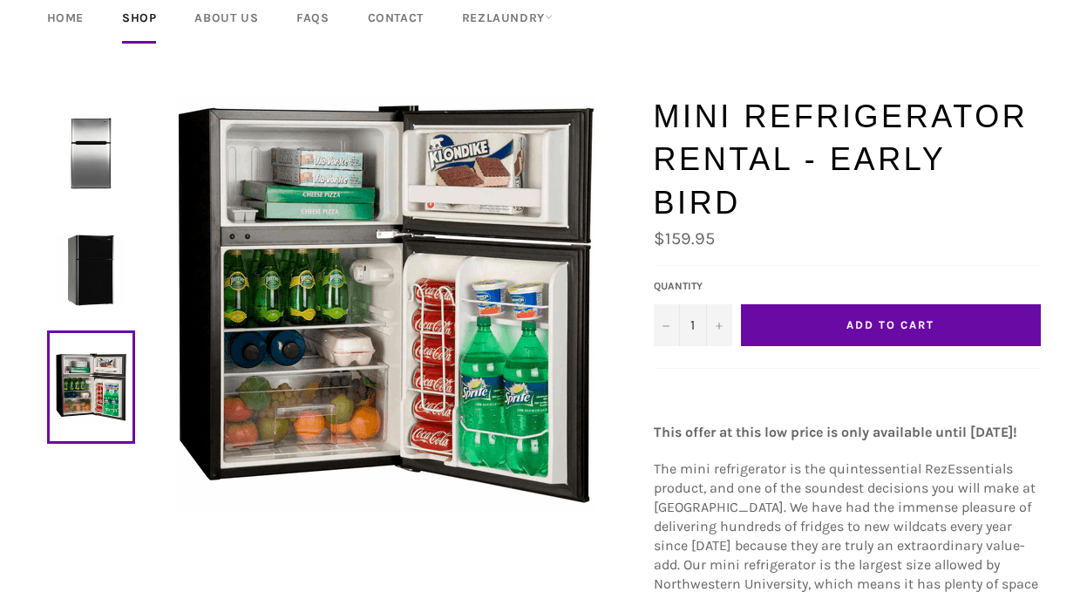
click at [89, 183] on img at bounding box center [91, 153] width 71 height 71
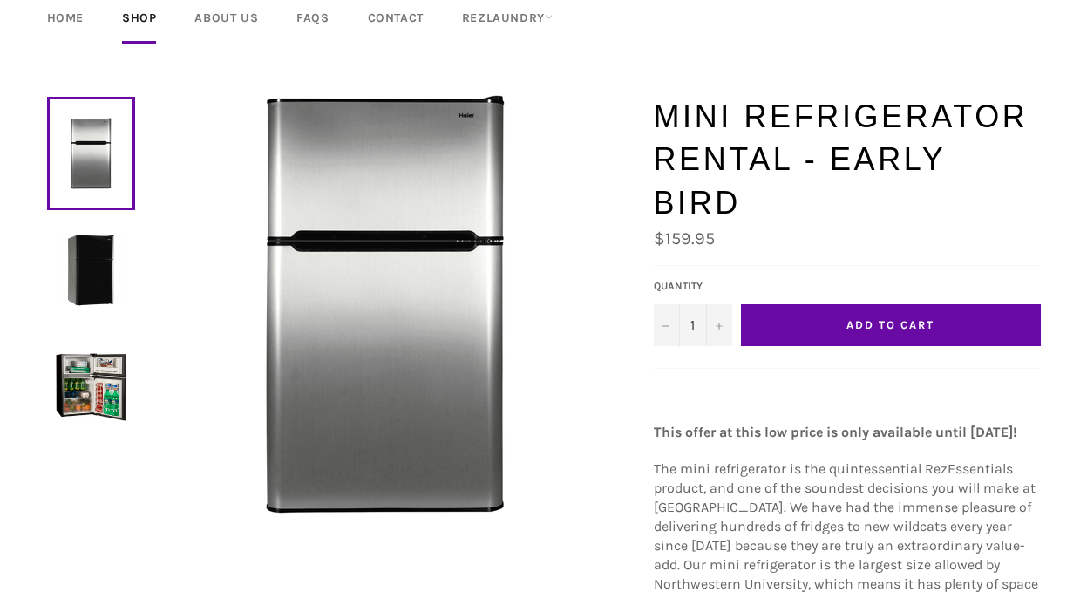
click at [94, 259] on img at bounding box center [91, 269] width 71 height 71
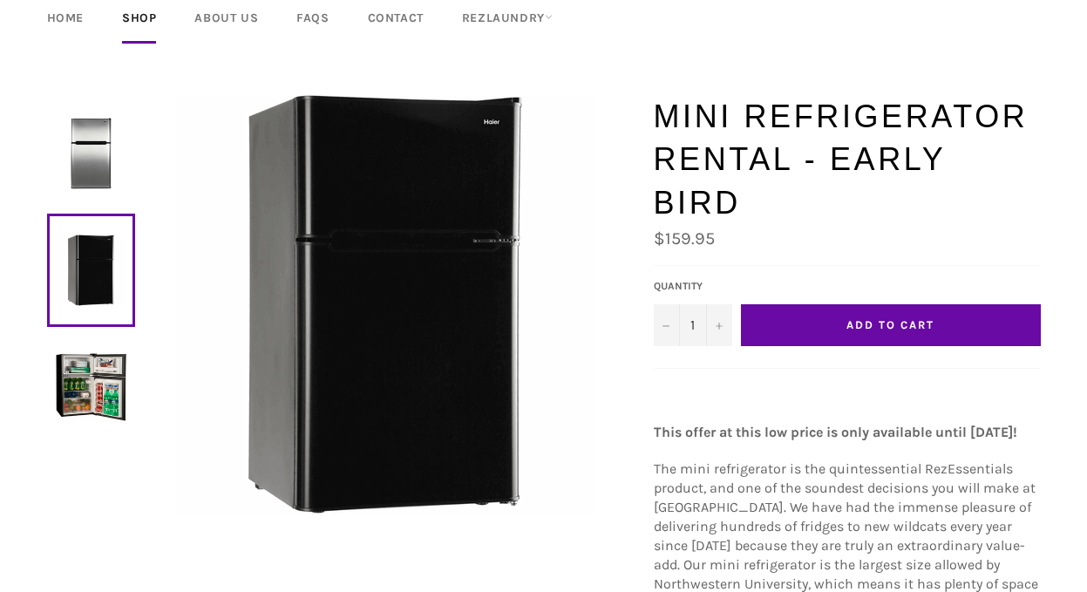
click at [99, 351] on img at bounding box center [91, 386] width 71 height 71
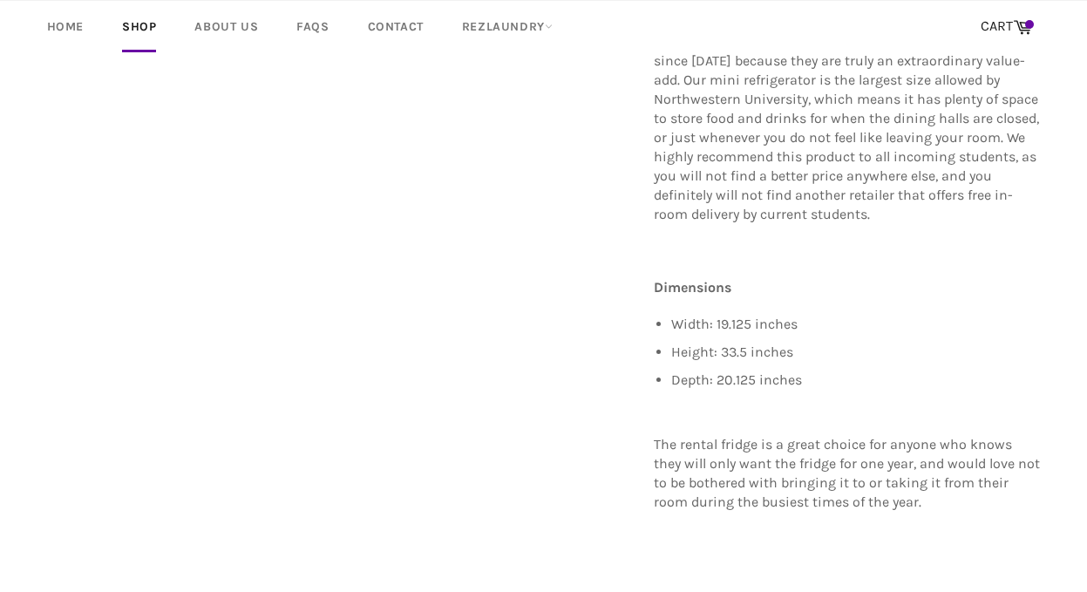
scroll to position [608, 0]
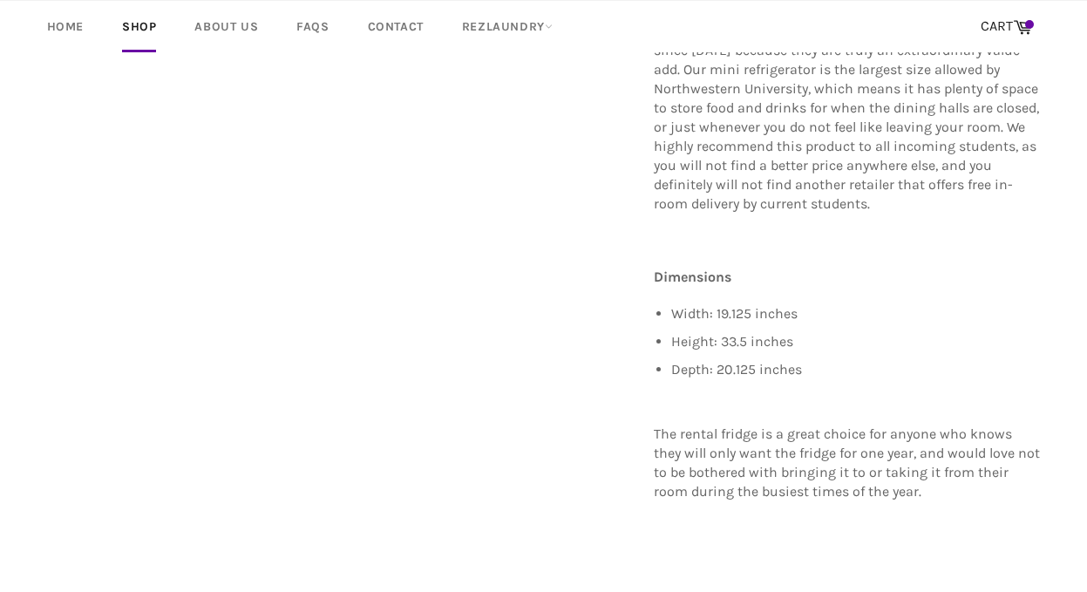
click at [804, 434] on p "The rental fridge is a great choice for anyone who knows they will only want th…" at bounding box center [847, 463] width 387 height 77
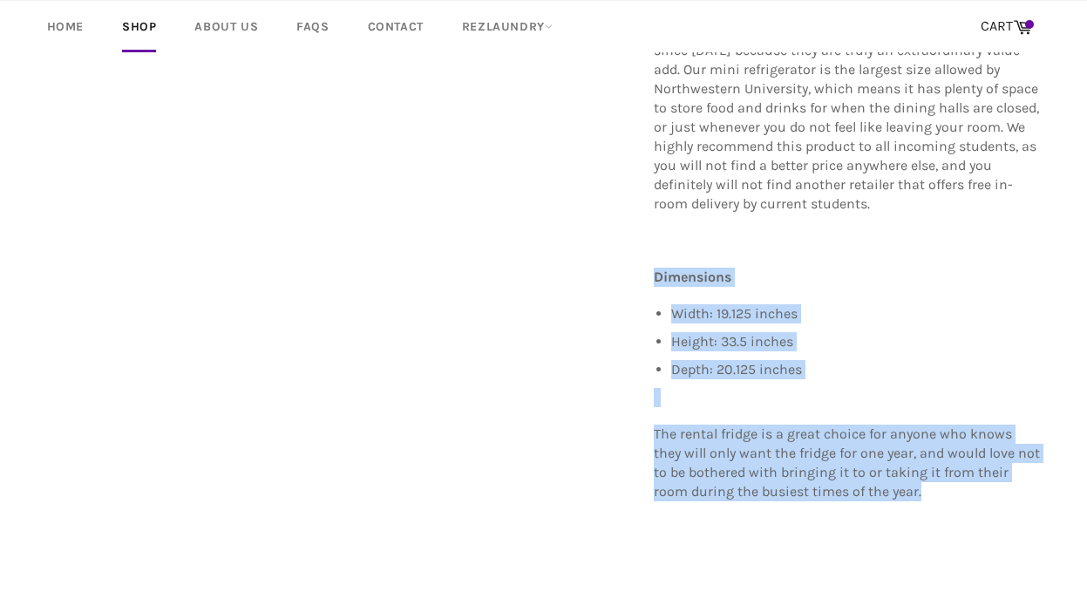
drag, startPoint x: 804, startPoint y: 434, endPoint x: 776, endPoint y: 234, distance: 202.4
click at [776, 234] on div "This offer at this low price is only available until August 15! The mini refrig…" at bounding box center [847, 205] width 387 height 628
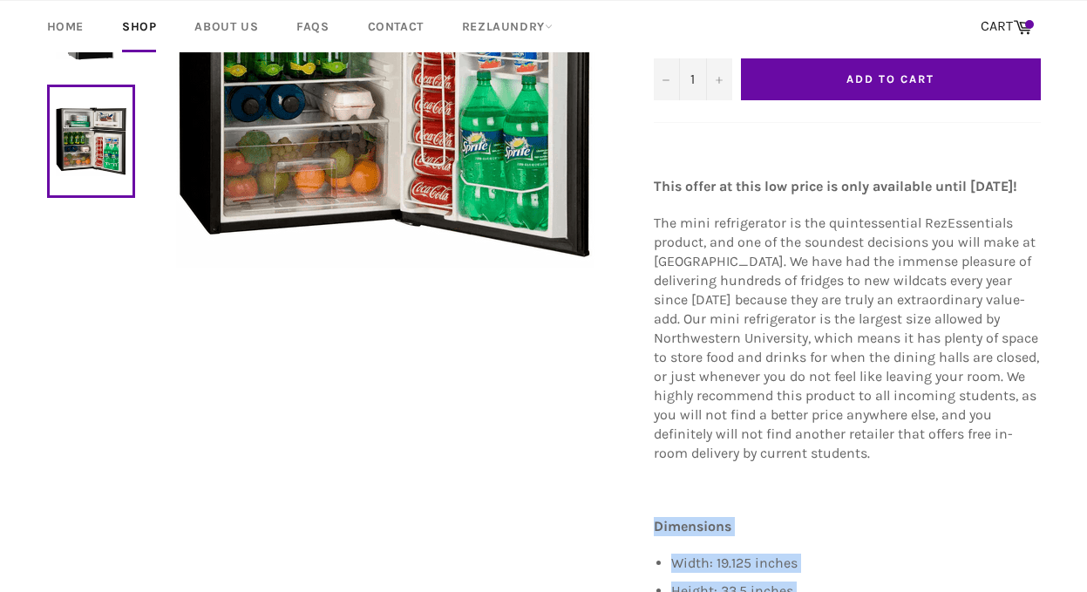
scroll to position [268, 0]
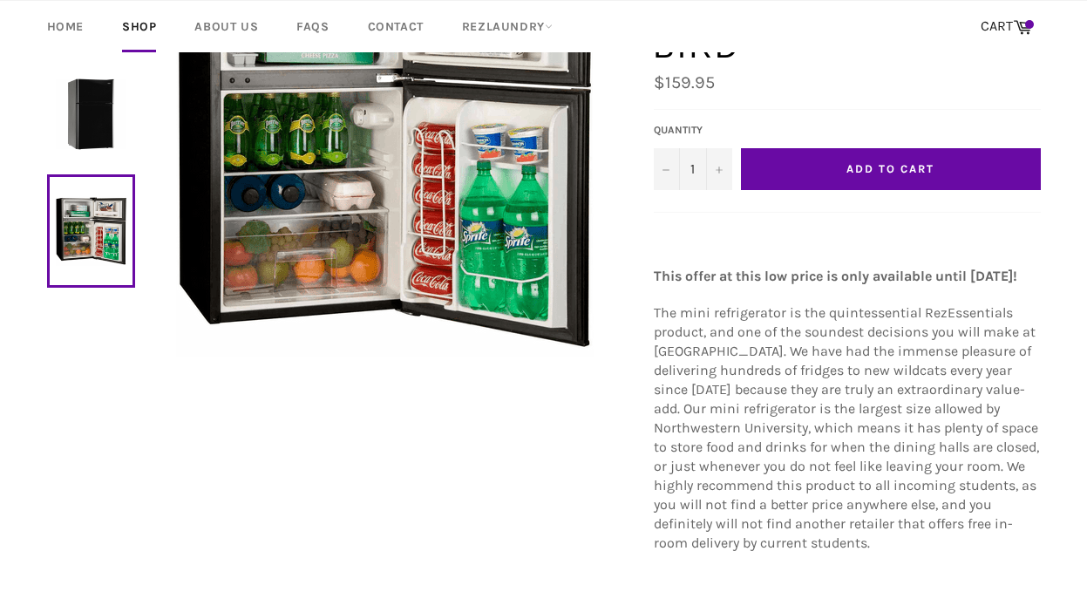
click at [776, 268] on strong "This offer at this low price is only available until August 15!" at bounding box center [835, 276] width 363 height 17
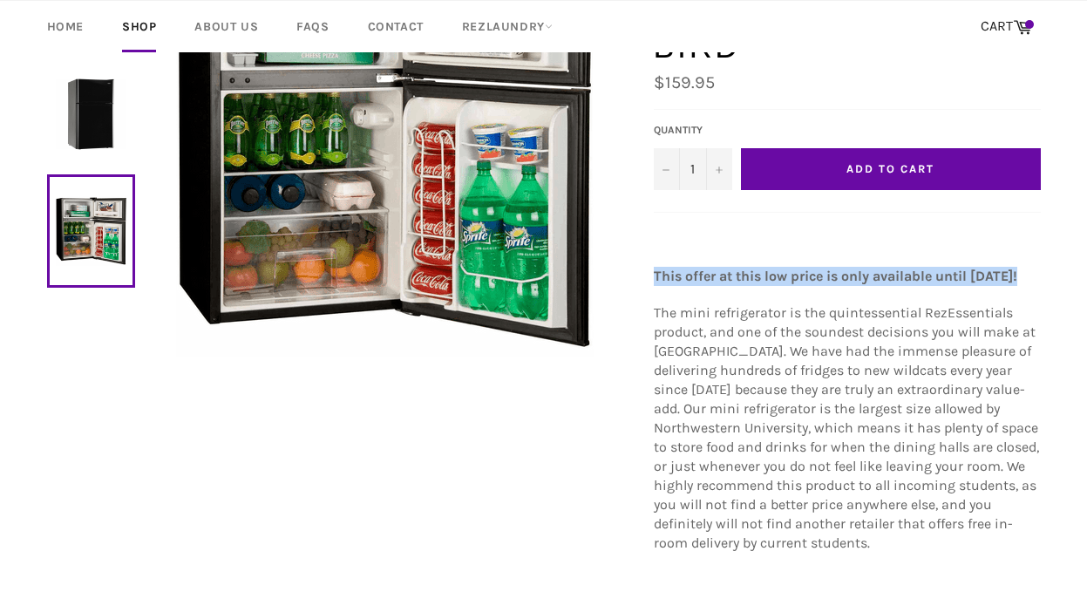
click at [776, 268] on strong "This offer at this low price is only available until August 15!" at bounding box center [835, 276] width 363 height 17
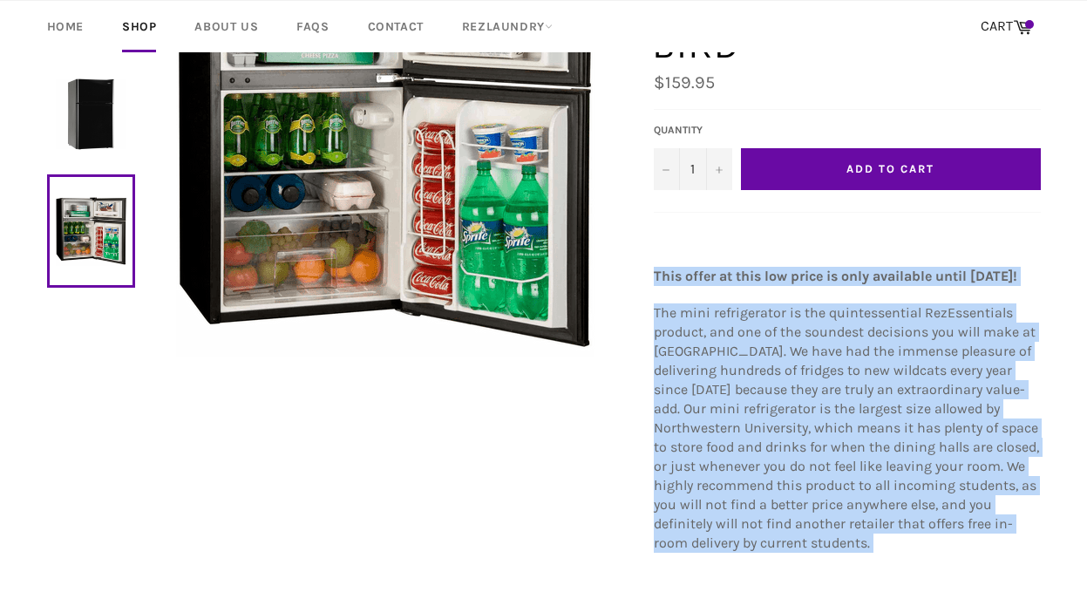
drag, startPoint x: 776, startPoint y: 234, endPoint x: 756, endPoint y: 582, distance: 349.2
click at [757, 575] on div "This offer at this low price is only available until August 15! The mini refrig…" at bounding box center [847, 544] width 387 height 628
click at [775, 457] on span "The mini refrigerator is the quintessential RezEssentials product, and one of t…" at bounding box center [846, 427] width 385 height 247
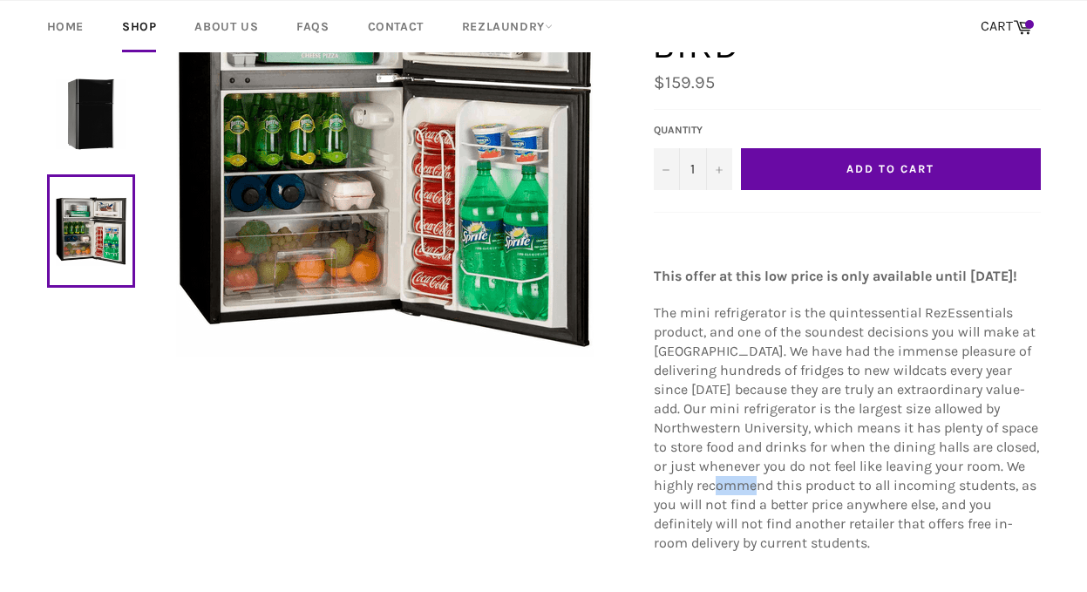
click at [775, 457] on span "The mini refrigerator is the quintessential RezEssentials product, and one of t…" at bounding box center [846, 427] width 385 height 247
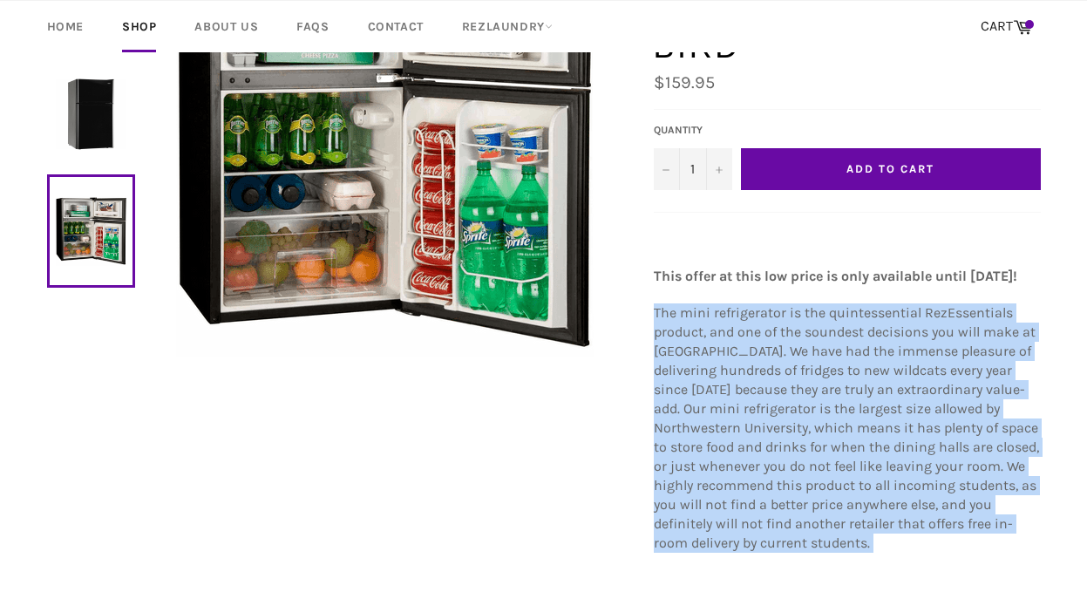
click at [775, 457] on span "The mini refrigerator is the quintessential RezEssentials product, and one of t…" at bounding box center [846, 427] width 385 height 247
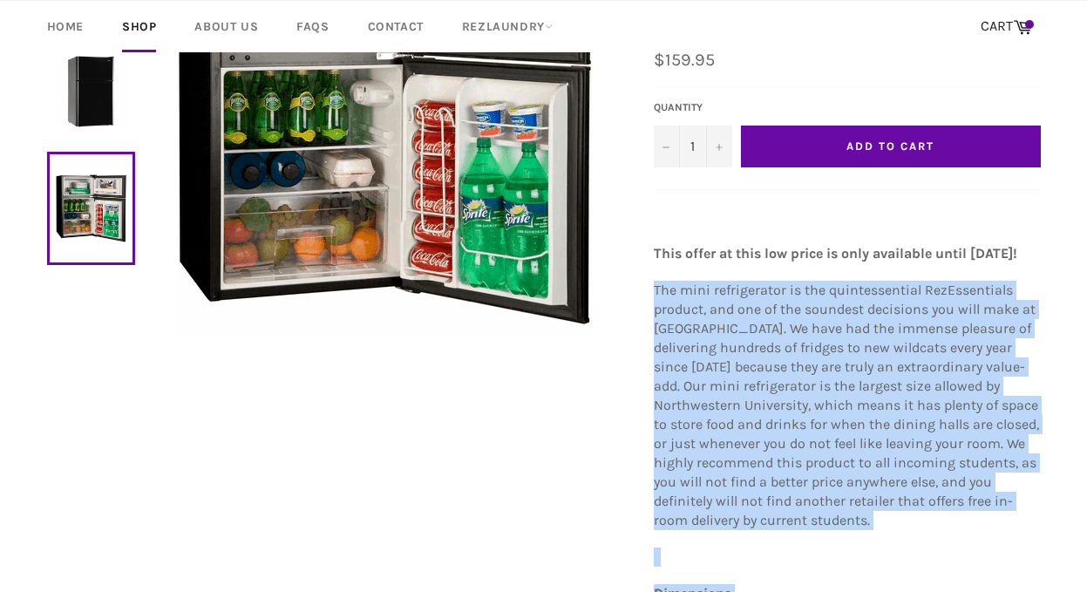
scroll to position [295, 0]
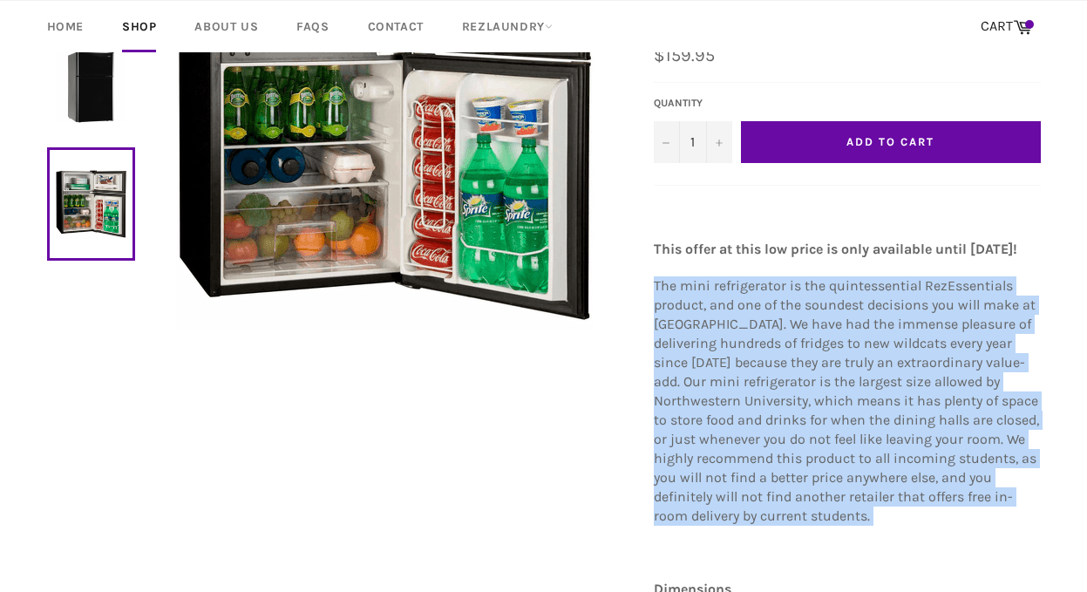
drag, startPoint x: 775, startPoint y: 457, endPoint x: 737, endPoint y: 272, distance: 188.7
click at [737, 276] on p "The mini refrigerator is the quintessential RezEssentials product, and one of t…" at bounding box center [847, 400] width 387 height 249
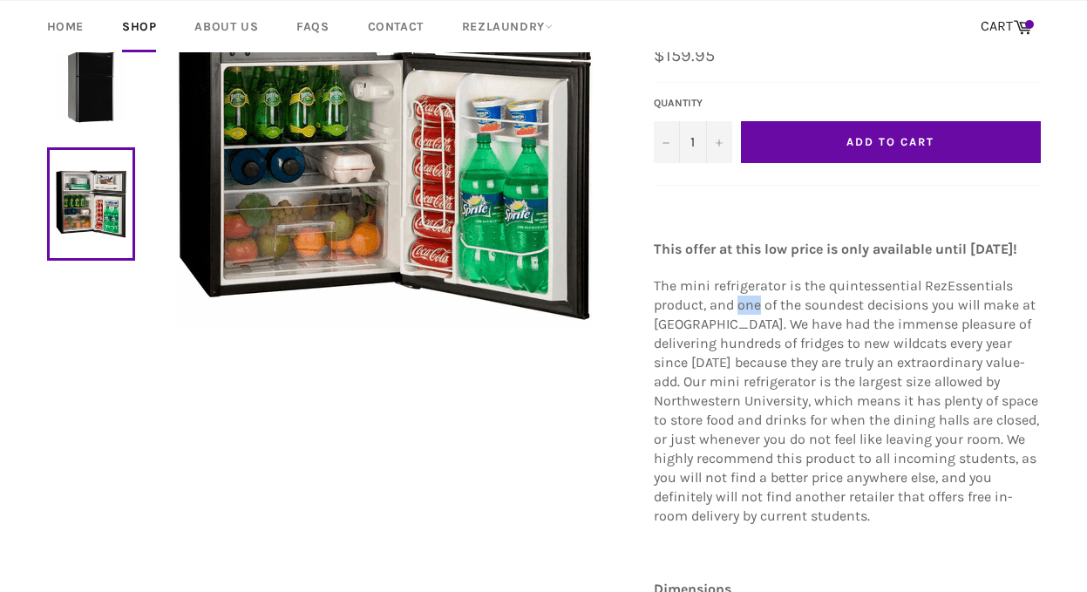
click at [737, 276] on p "The mini refrigerator is the quintessential RezEssentials product, and one of t…" at bounding box center [847, 400] width 387 height 249
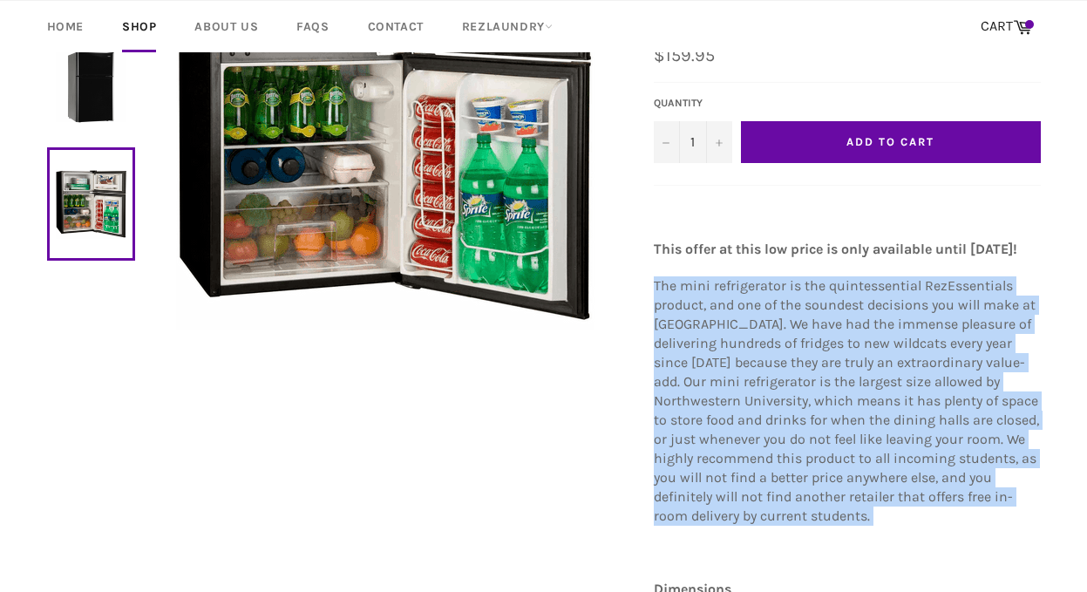
click at [737, 276] on p "The mini refrigerator is the quintessential RezEssentials product, and one of t…" at bounding box center [847, 400] width 387 height 249
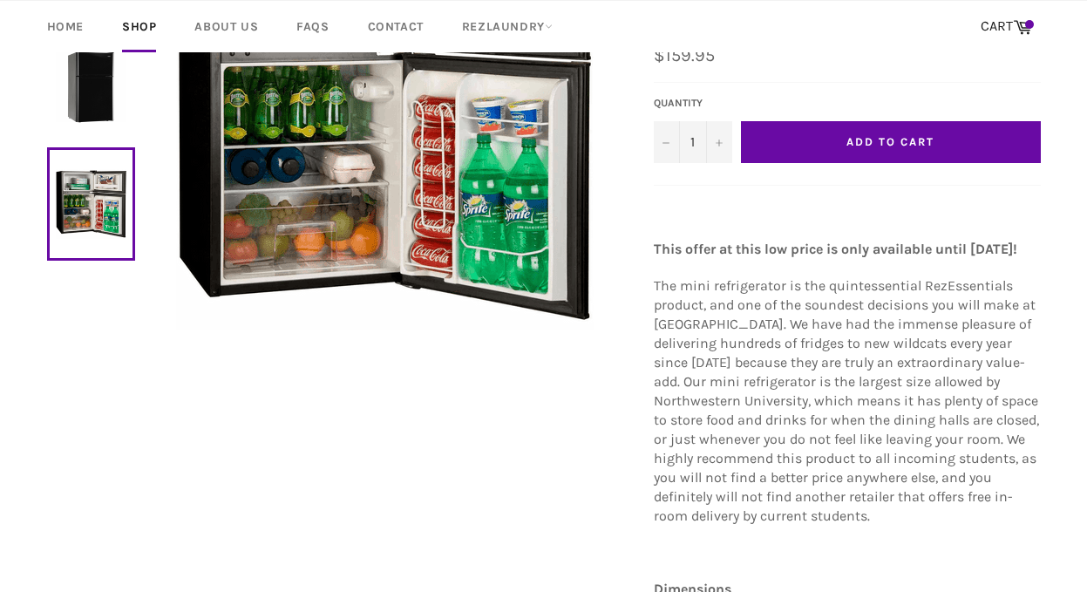
click at [744, 241] on strong "This offer at this low price is only available until August 15!" at bounding box center [835, 249] width 363 height 17
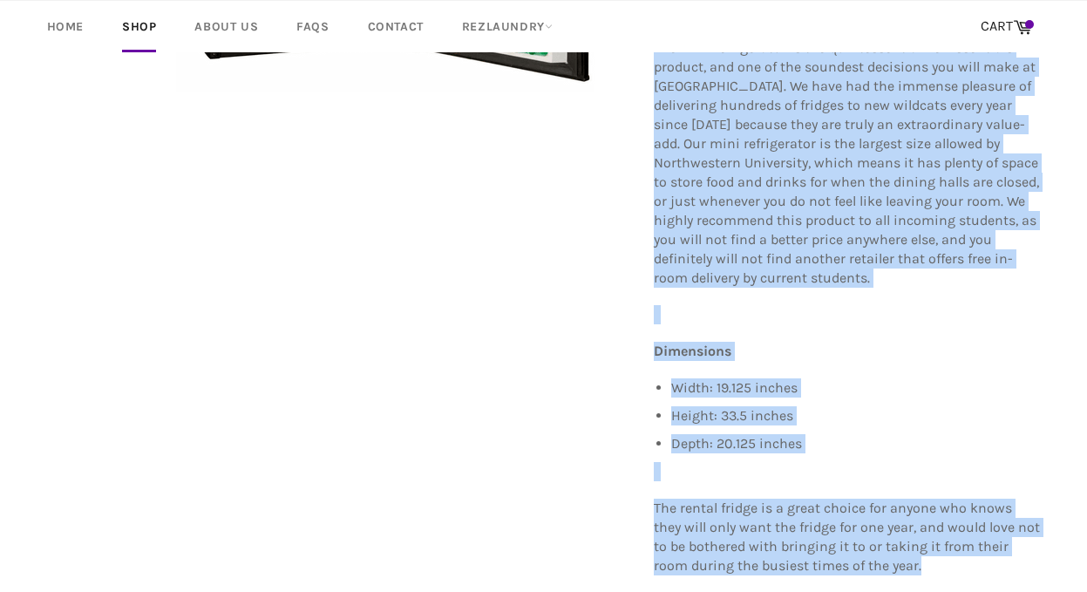
scroll to position [659, 0]
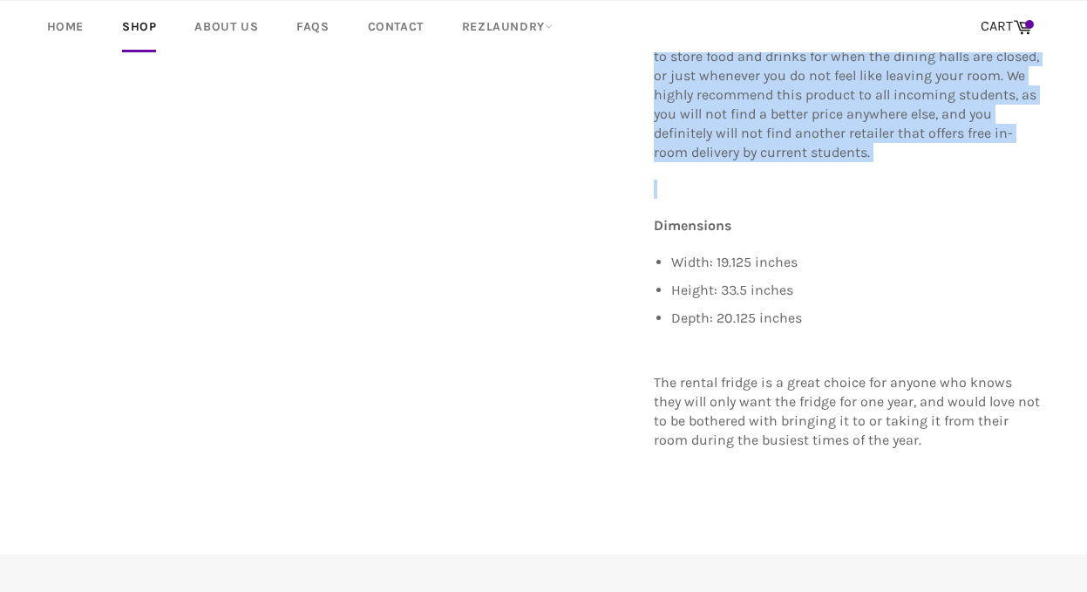
drag, startPoint x: 744, startPoint y: 210, endPoint x: 738, endPoint y: 152, distance: 58.7
click at [738, 152] on div "This offer at this low price is only available until August 15! The mini refrig…" at bounding box center [847, 154] width 387 height 628
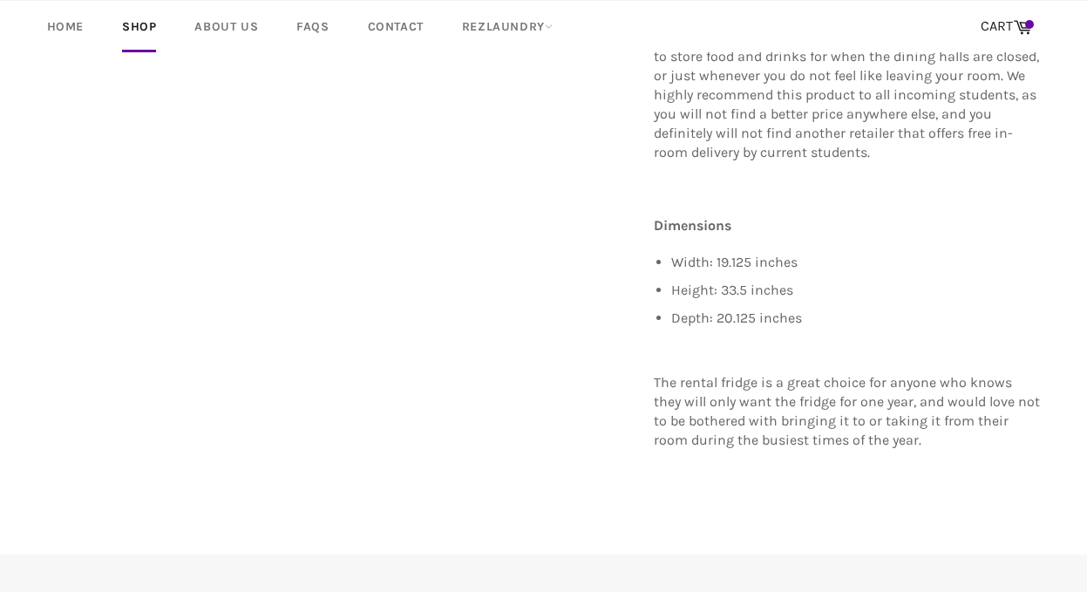
click at [738, 152] on div "This offer at this low price is only available until August 15! The mini refrig…" at bounding box center [847, 154] width 387 height 628
click at [1009, 17] on link "CART Cart" at bounding box center [1006, 27] width 69 height 37
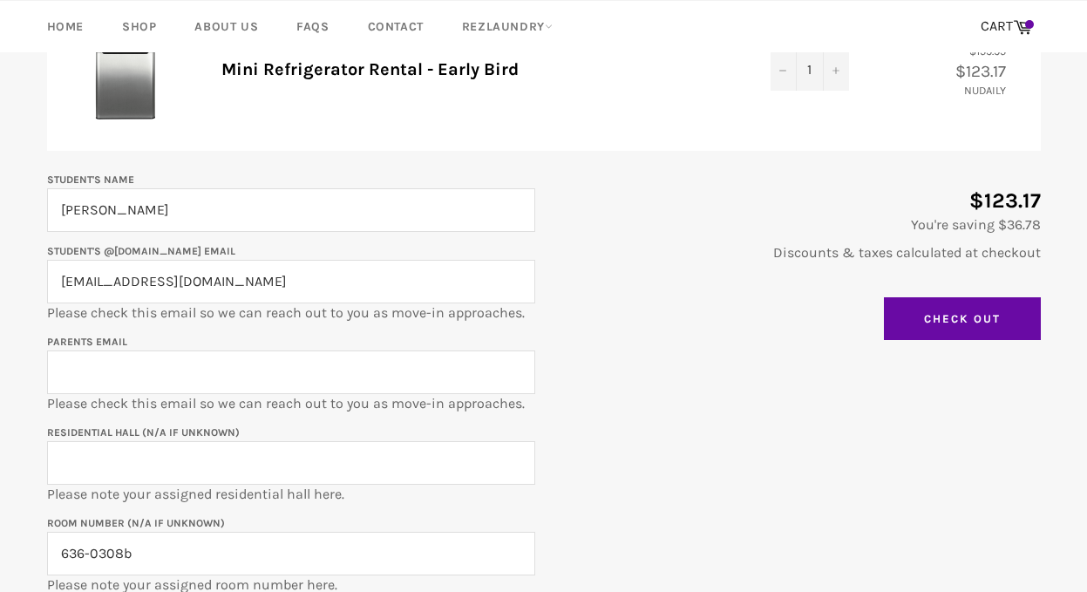
scroll to position [350, 0]
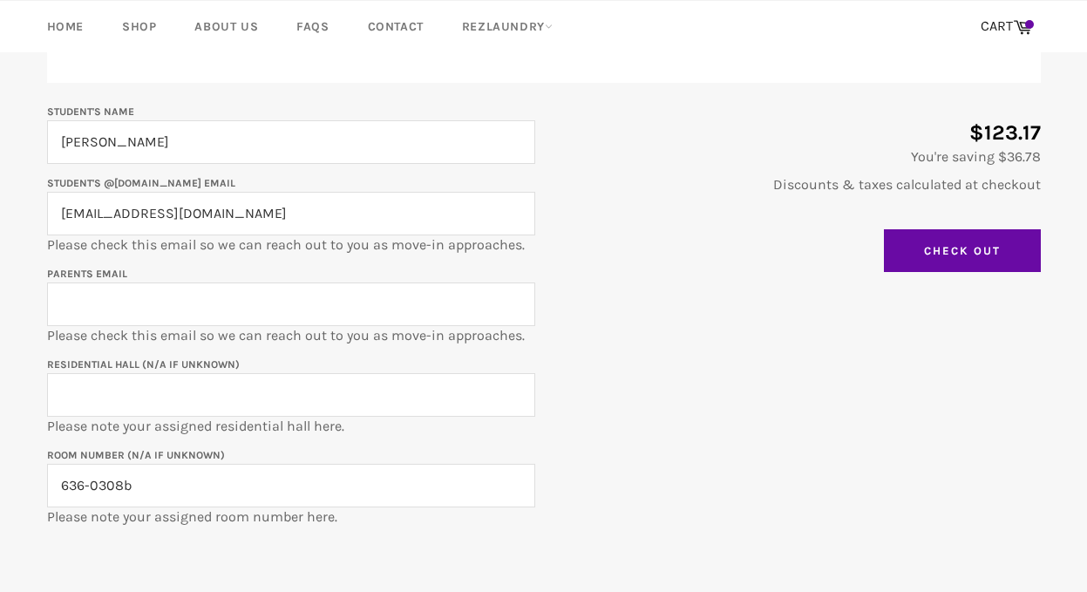
click at [237, 309] on input "Parents email" at bounding box center [291, 304] width 488 height 44
type input "[EMAIL_ADDRESS][DOMAIN_NAME]"
click at [226, 403] on input "Residential Hall (N/A if unknown)" at bounding box center [291, 395] width 488 height 44
type input "636 [PERSON_NAME]"
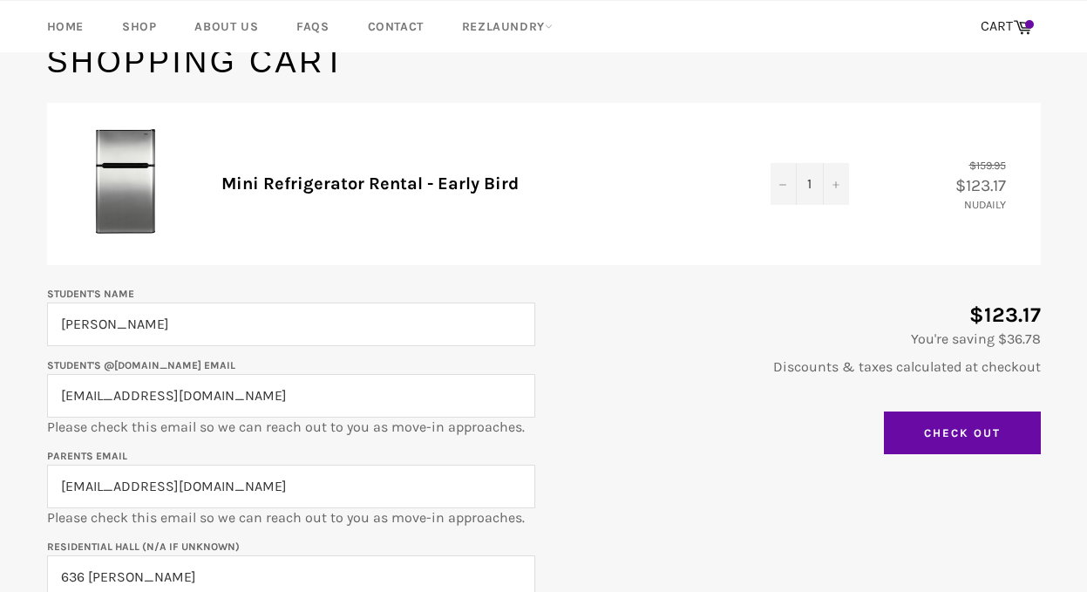
click at [352, 411] on input "[EMAIL_ADDRESS][DOMAIN_NAME]" at bounding box center [291, 396] width 488 height 44
click at [352, 411] on input "[EMAIL_ADDRESS][DOMAIN_NAME]" at bounding box center [291, 395] width 488 height 44
type input "l"
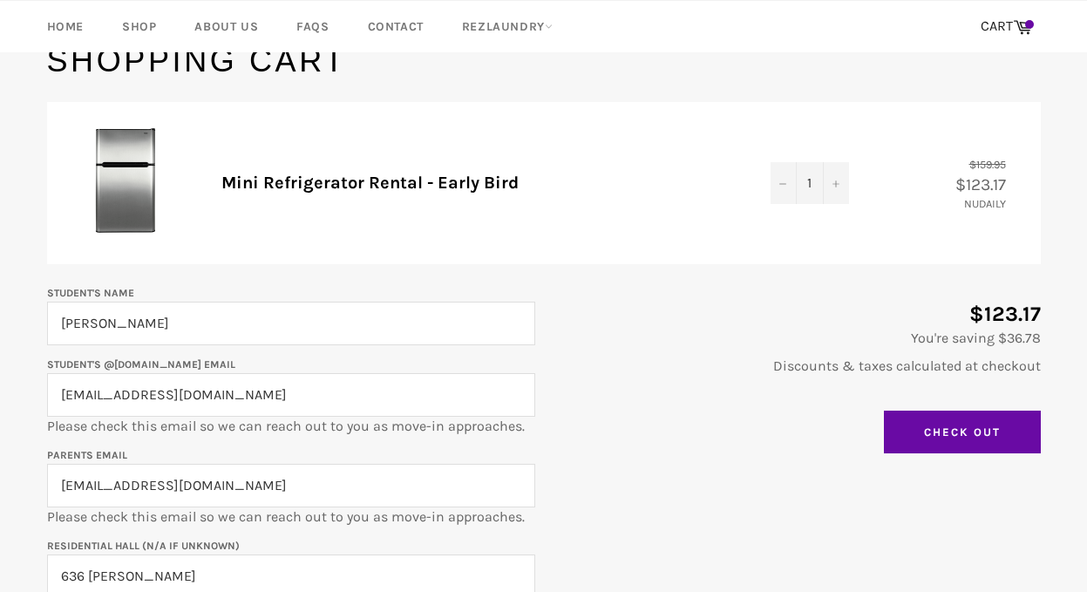
click at [109, 393] on input "[EMAIL_ADDRESS][DOMAIN_NAME]" at bounding box center [291, 395] width 488 height 44
type input "[EMAIL_ADDRESS][DOMAIN_NAME]"
click at [608, 382] on div "$123.17 You're saving $36.78 Discounts & taxes calculated at checkout Update Ca…" at bounding box center [788, 372] width 506 height 180
click at [929, 416] on input "Check Out" at bounding box center [962, 433] width 157 height 44
